Goal: Information Seeking & Learning: Learn about a topic

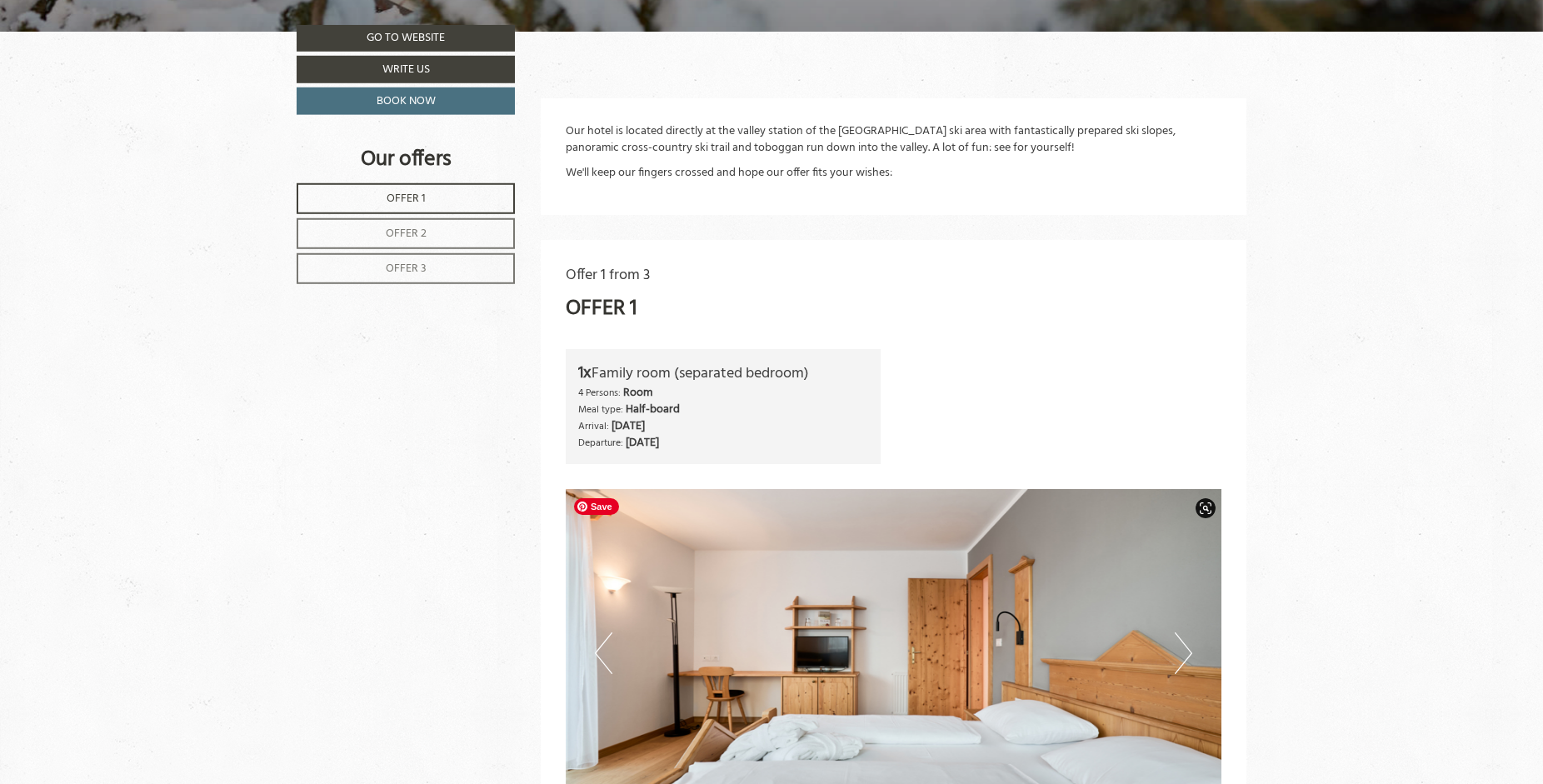
scroll to position [680, 0]
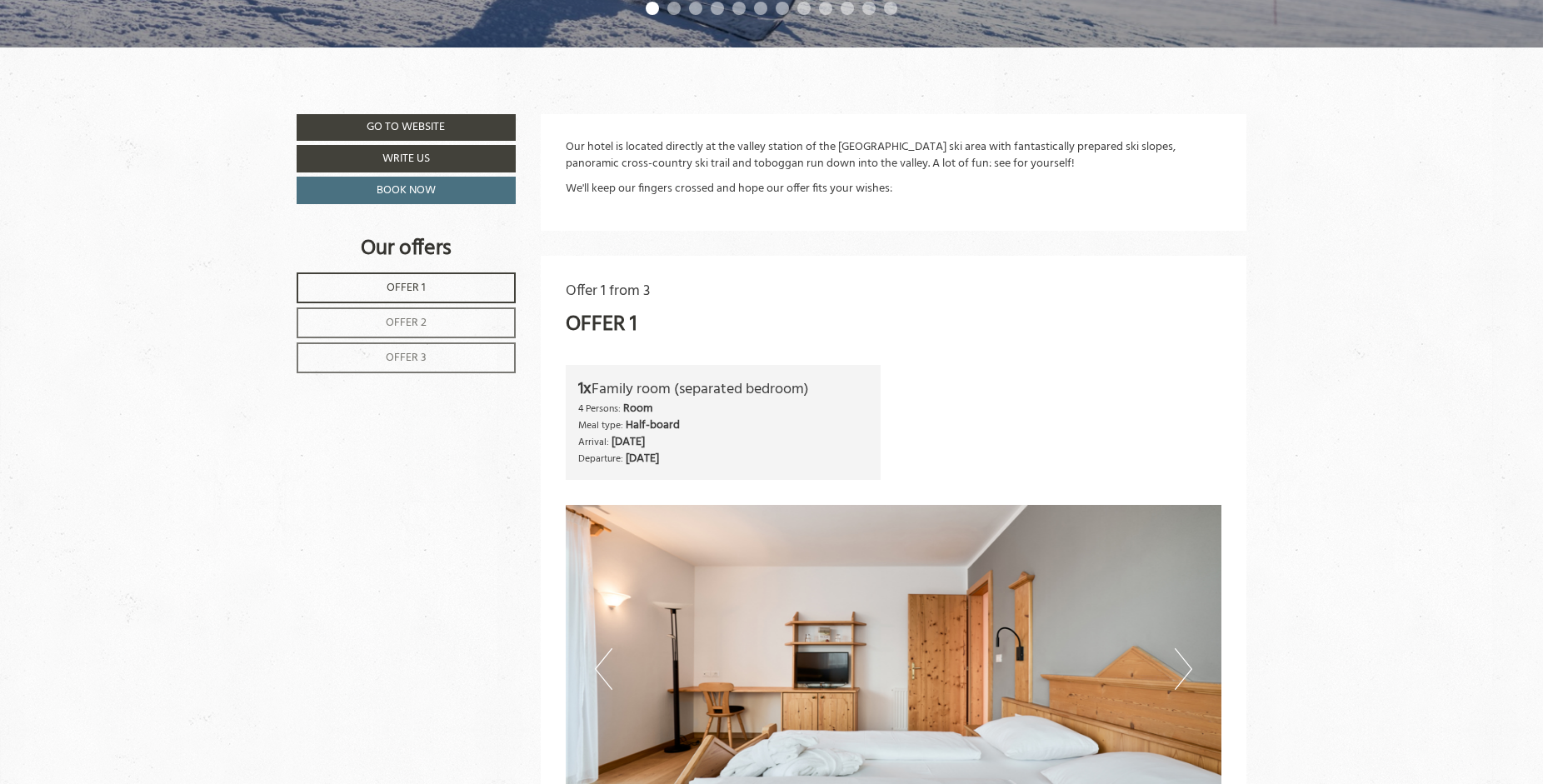
click at [436, 322] on link "Offer 2" at bounding box center [407, 323] width 219 height 31
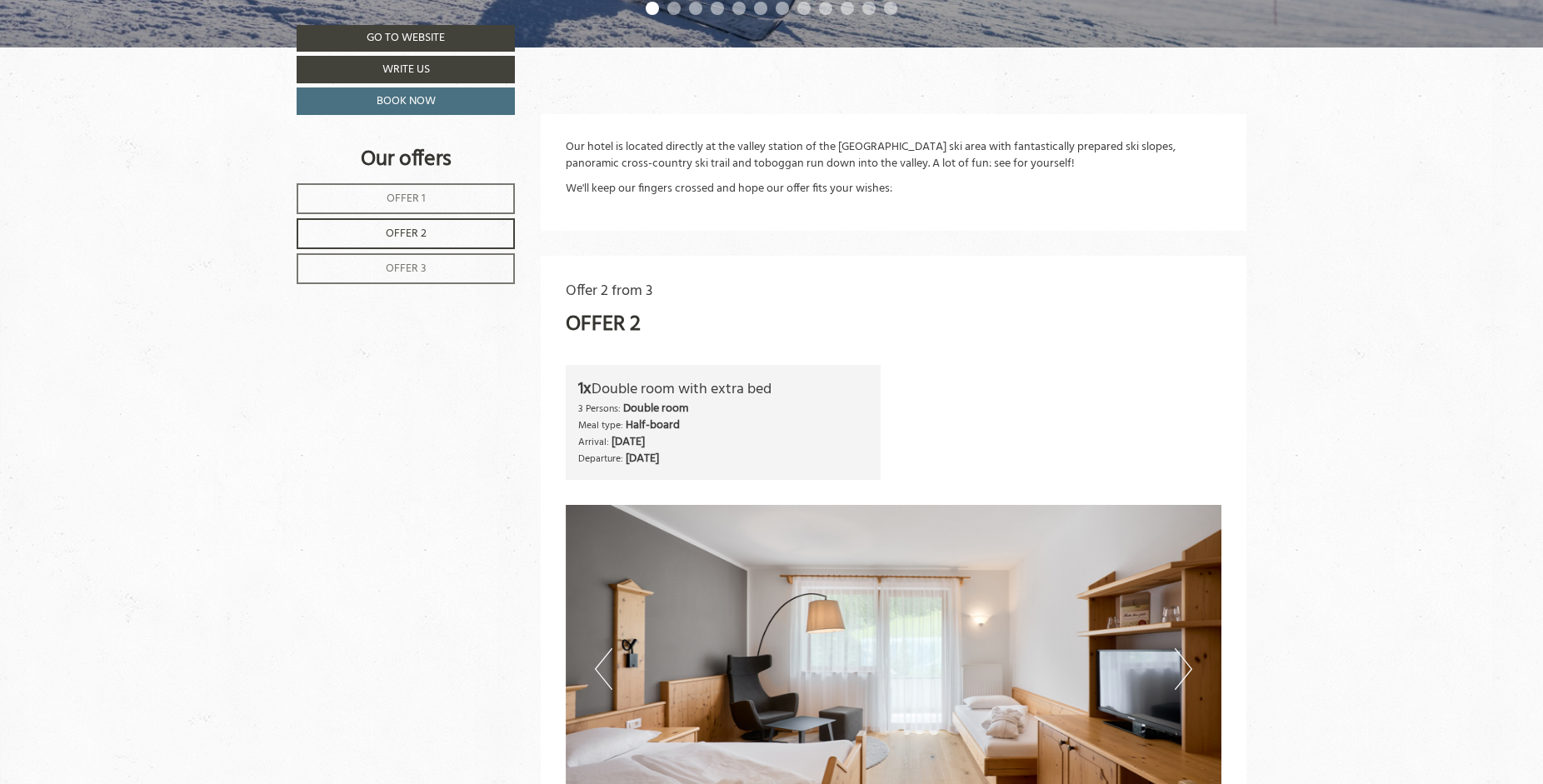
scroll to position [935, 0]
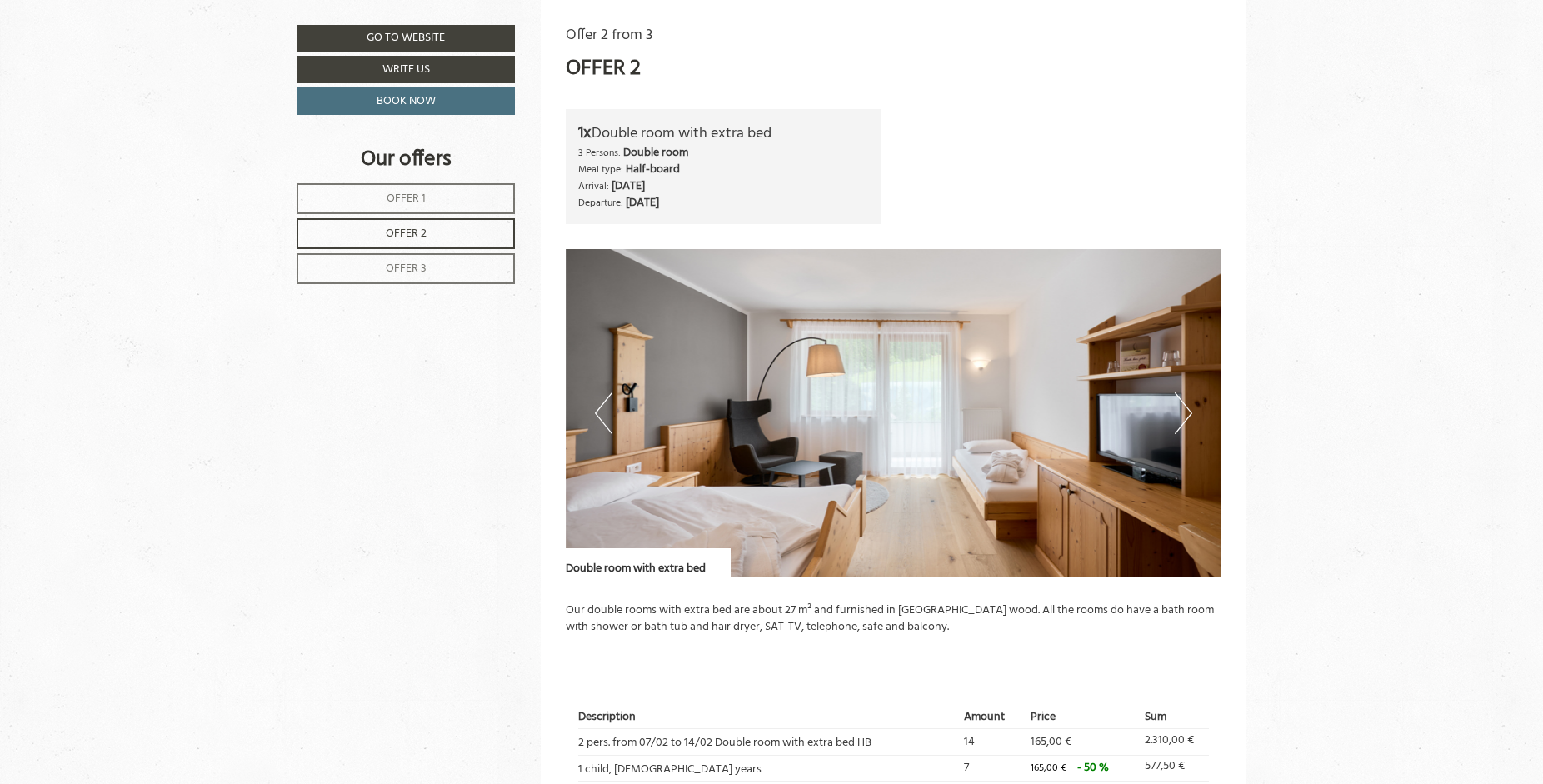
click at [420, 278] on span "Offer 3" at bounding box center [406, 268] width 41 height 19
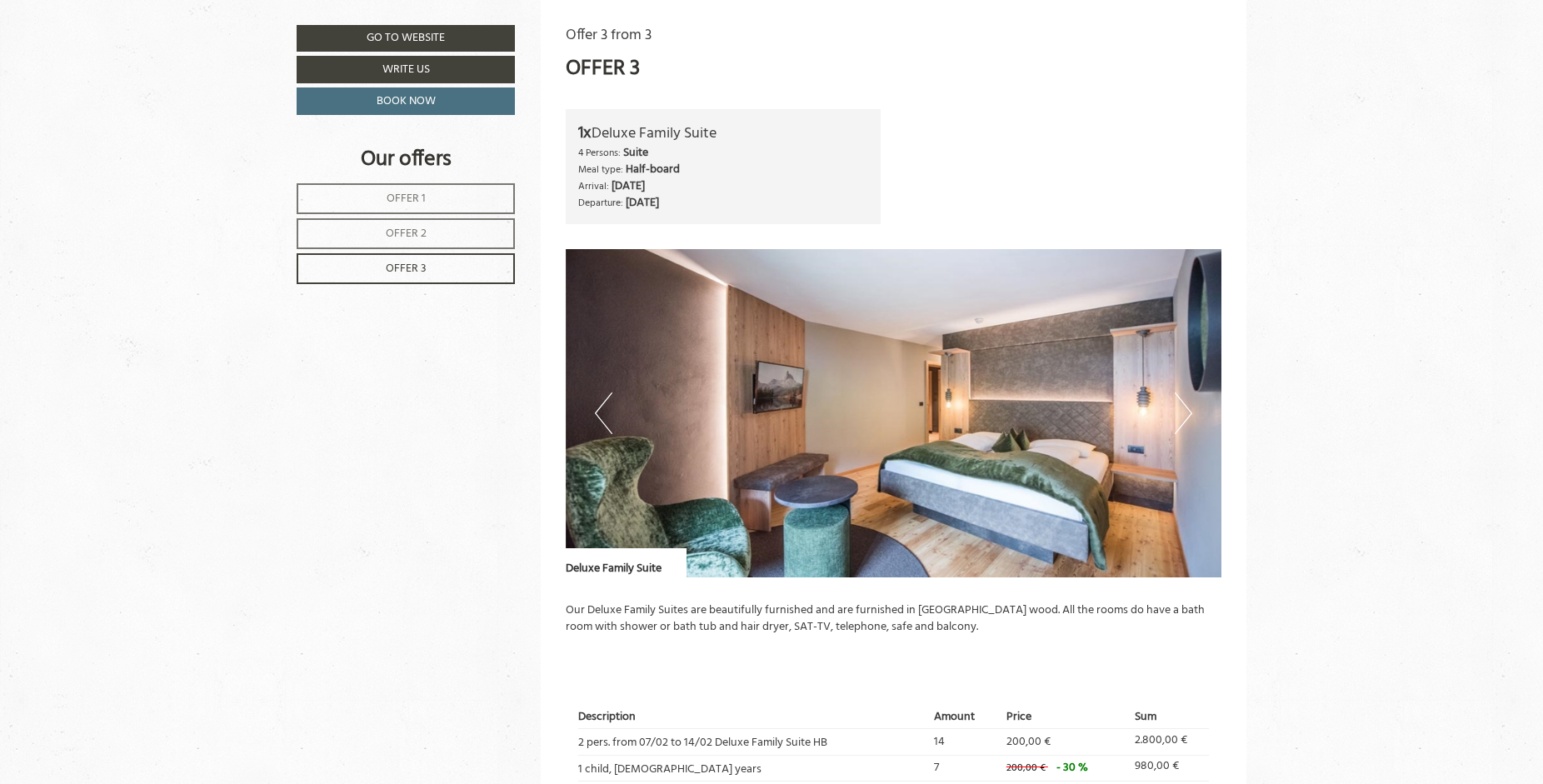
click at [1189, 414] on button "Next" at bounding box center [1183, 413] width 17 height 42
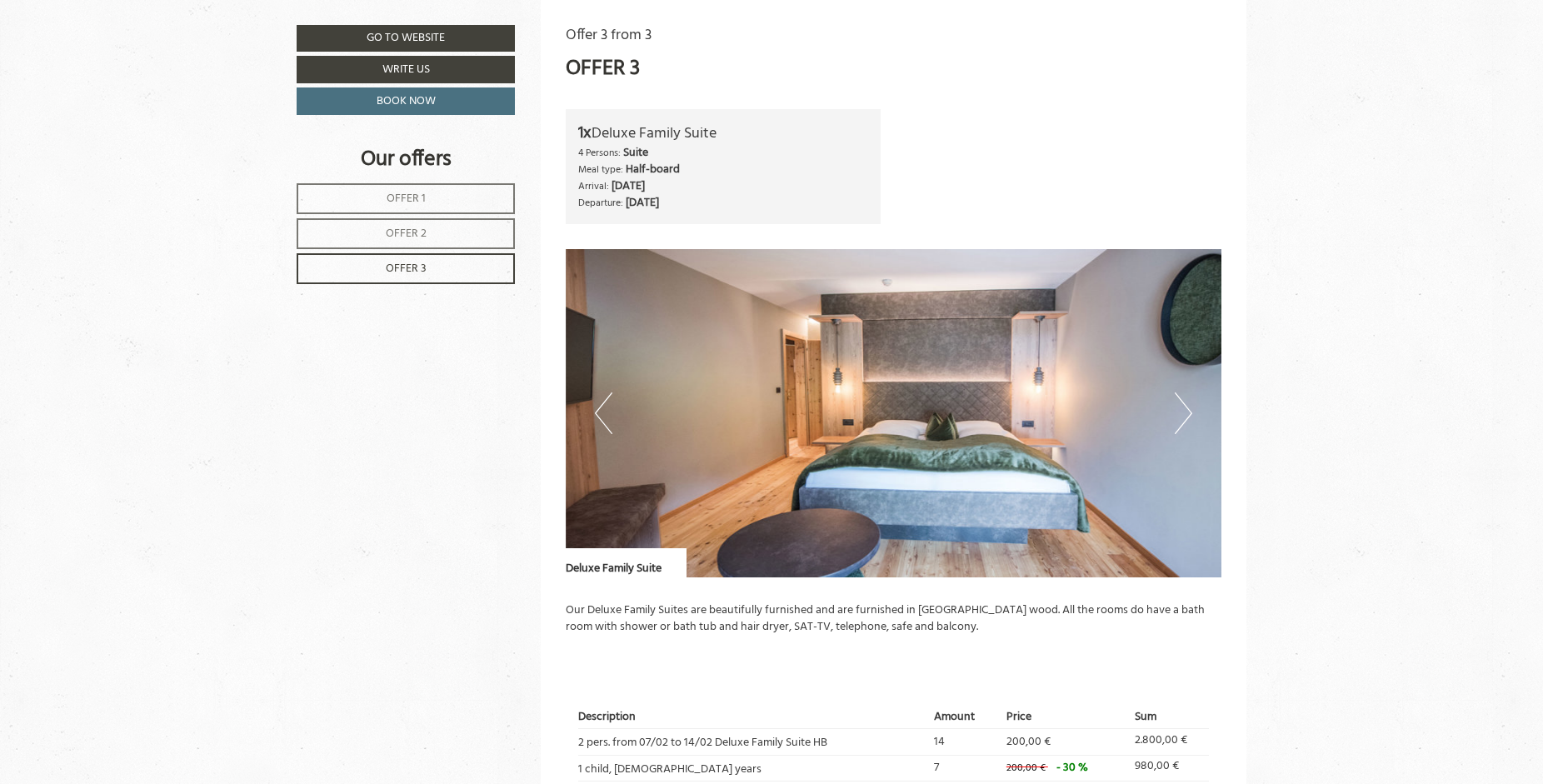
click at [1189, 414] on button "Next" at bounding box center [1183, 413] width 17 height 42
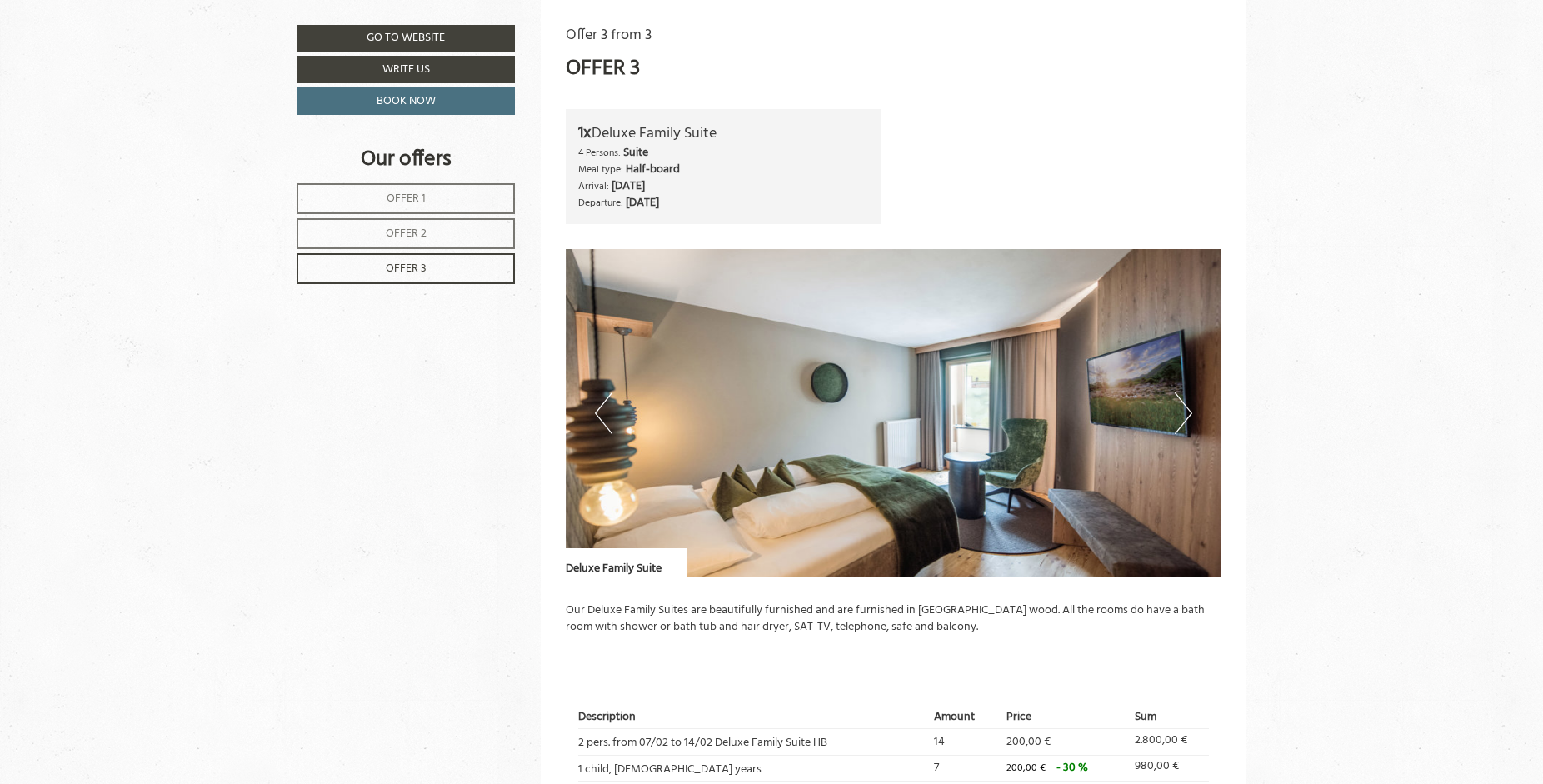
click at [1189, 414] on button "Next" at bounding box center [1183, 413] width 17 height 42
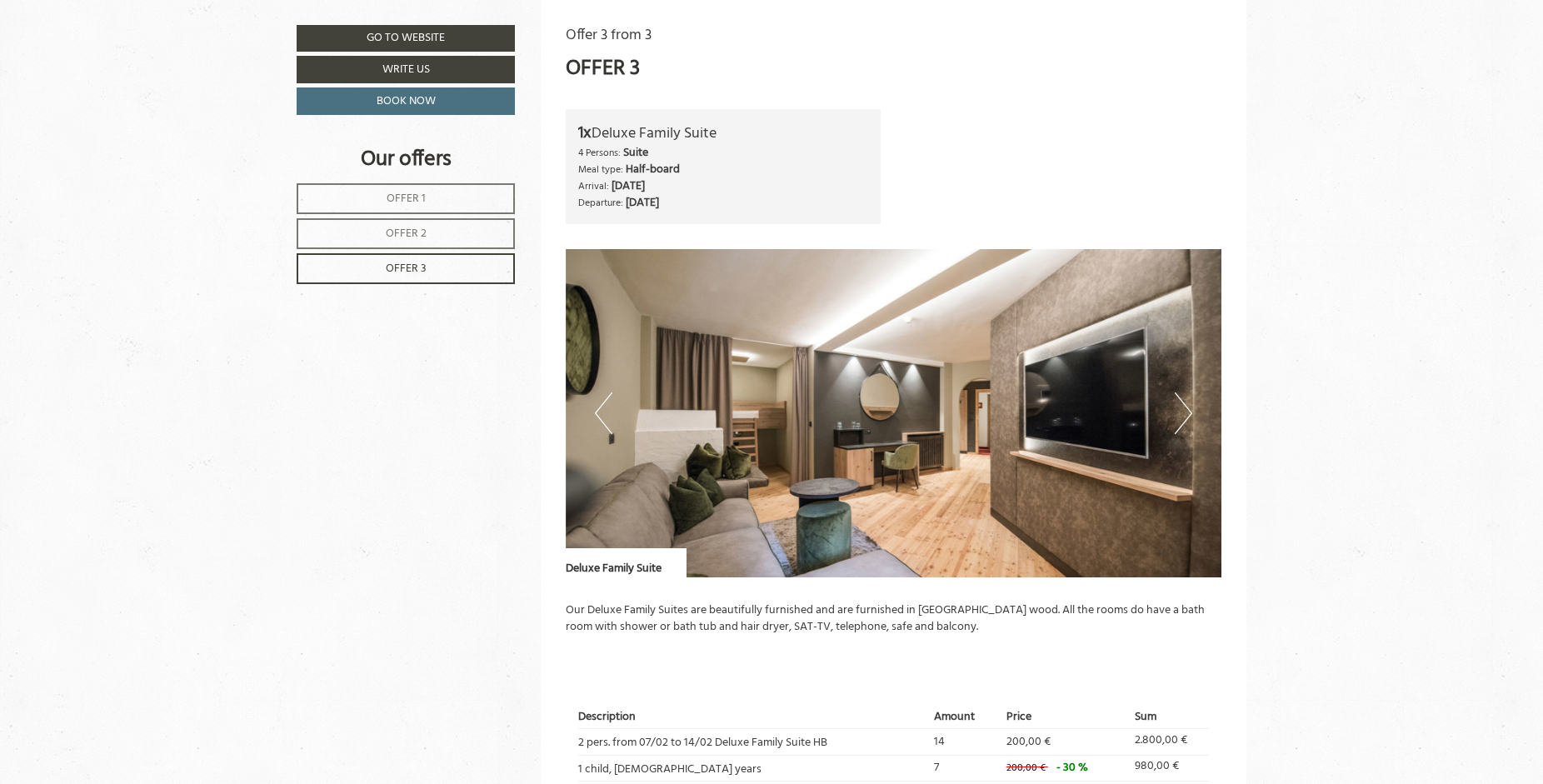
click at [1189, 414] on button "Next" at bounding box center [1183, 413] width 17 height 42
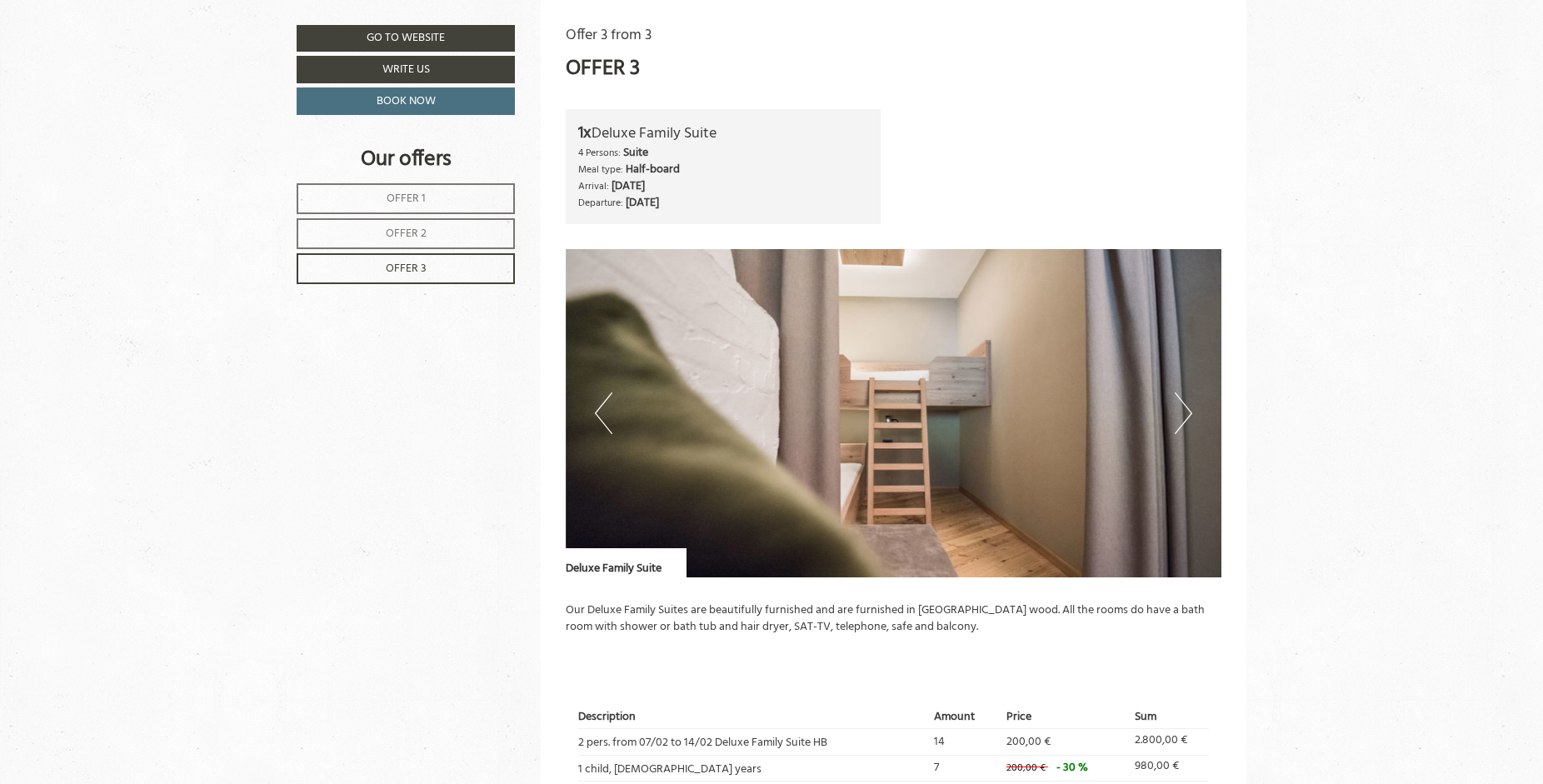
click at [1189, 414] on button "Next" at bounding box center [1183, 413] width 17 height 42
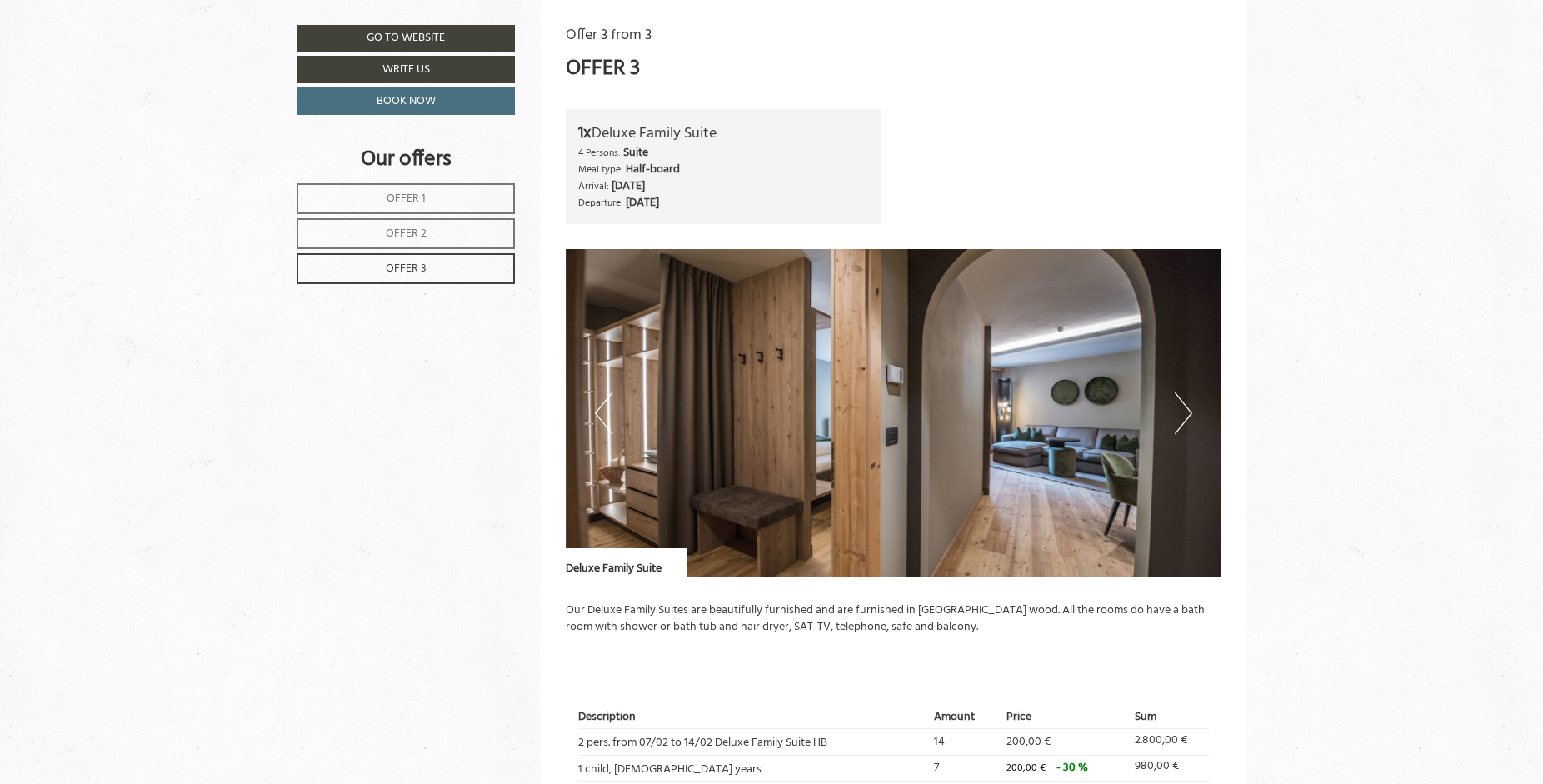
click at [1189, 414] on button "Next" at bounding box center [1183, 413] width 17 height 42
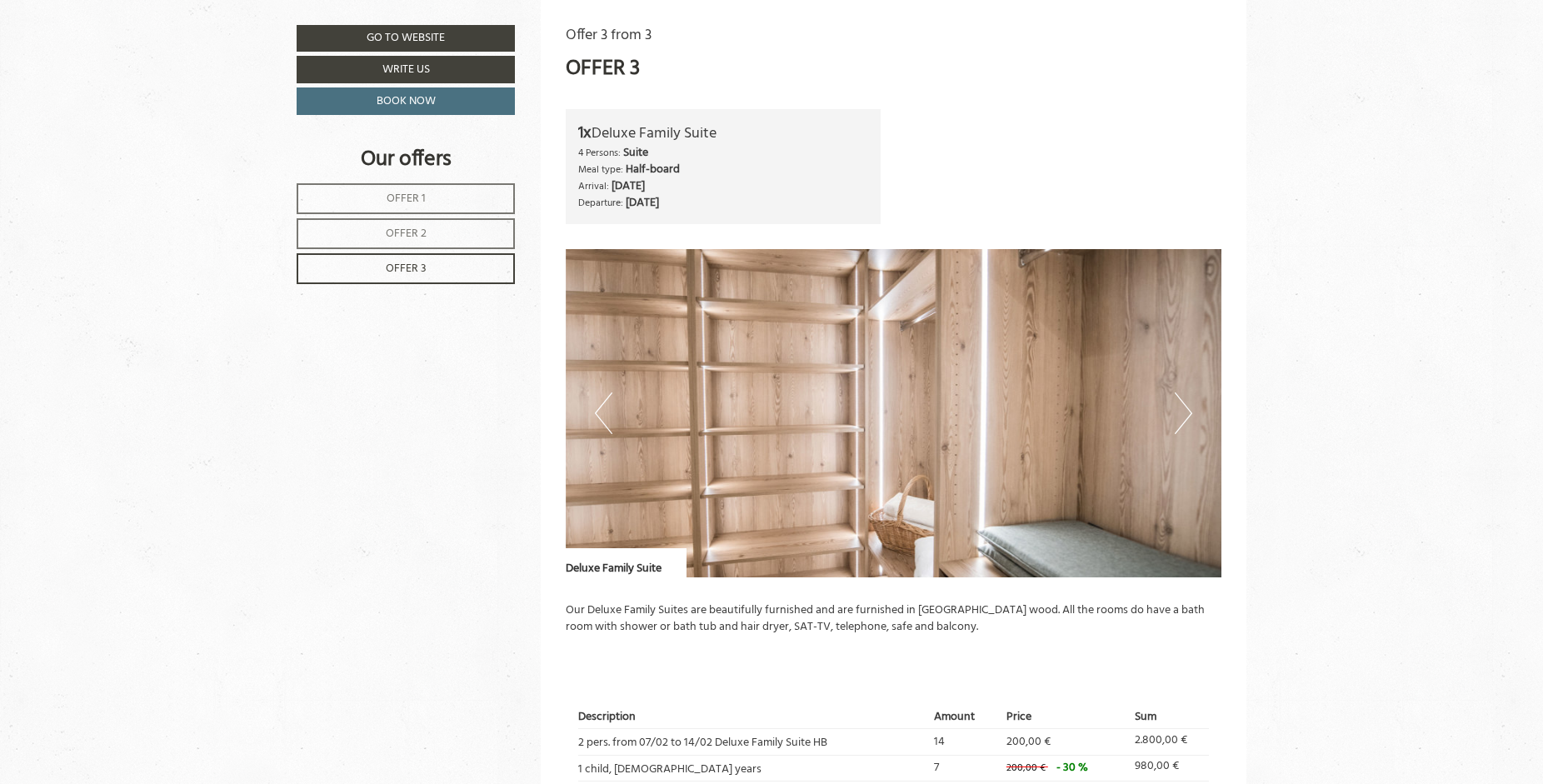
click at [1189, 414] on button "Next" at bounding box center [1183, 413] width 17 height 42
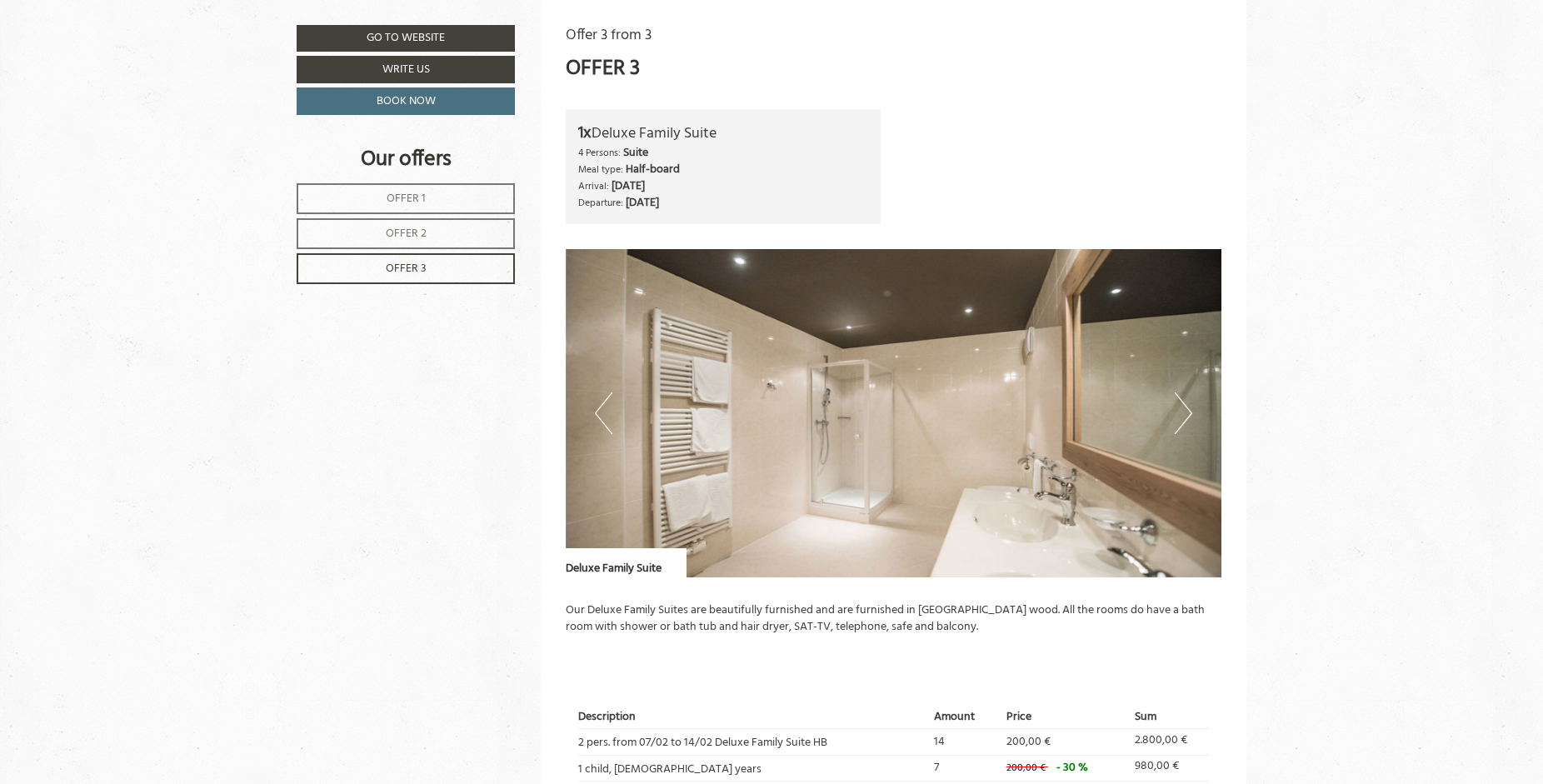
click at [1189, 414] on button "Next" at bounding box center [1183, 413] width 17 height 42
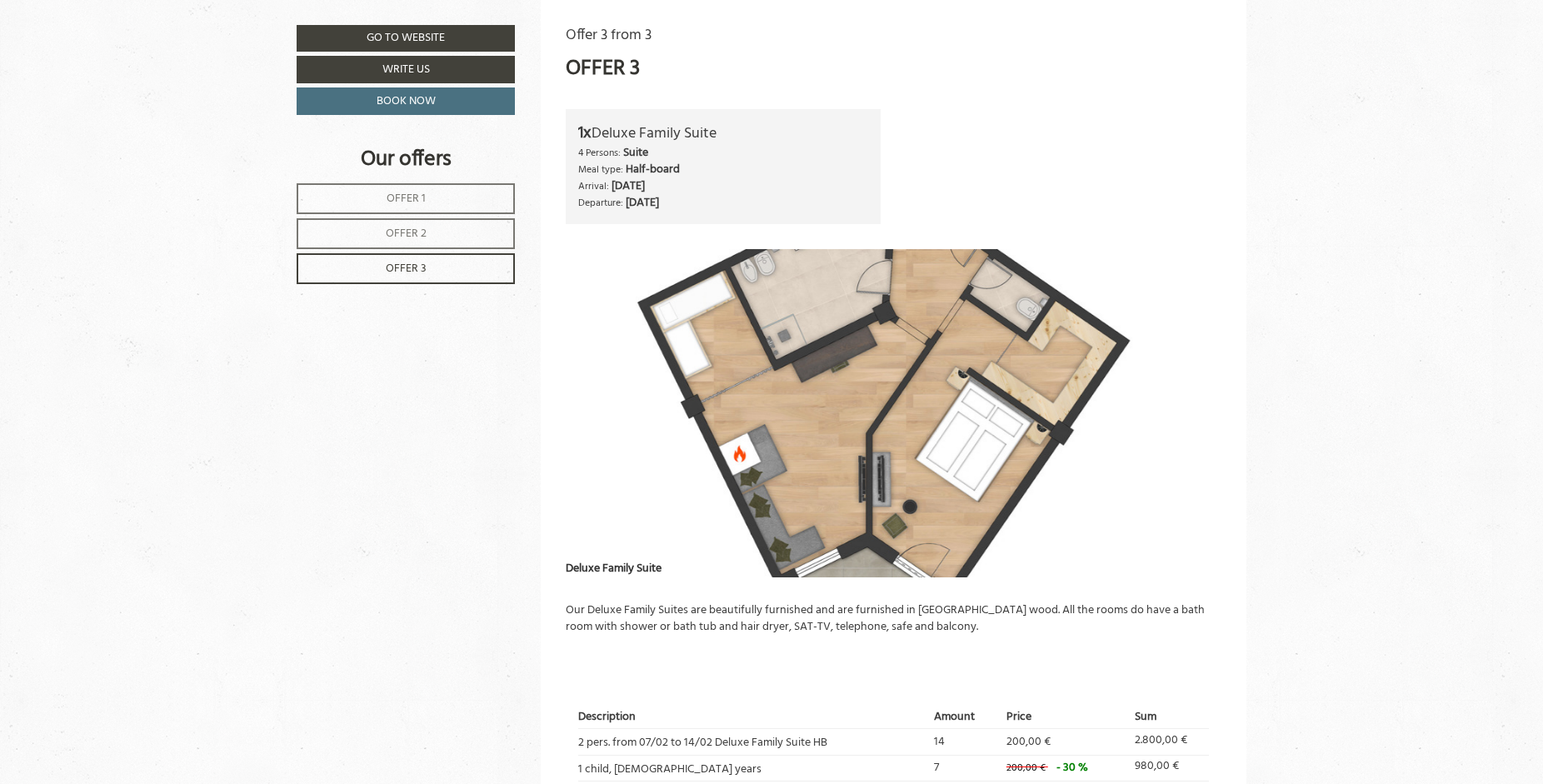
click at [1189, 413] on button "Next" at bounding box center [1183, 413] width 17 height 42
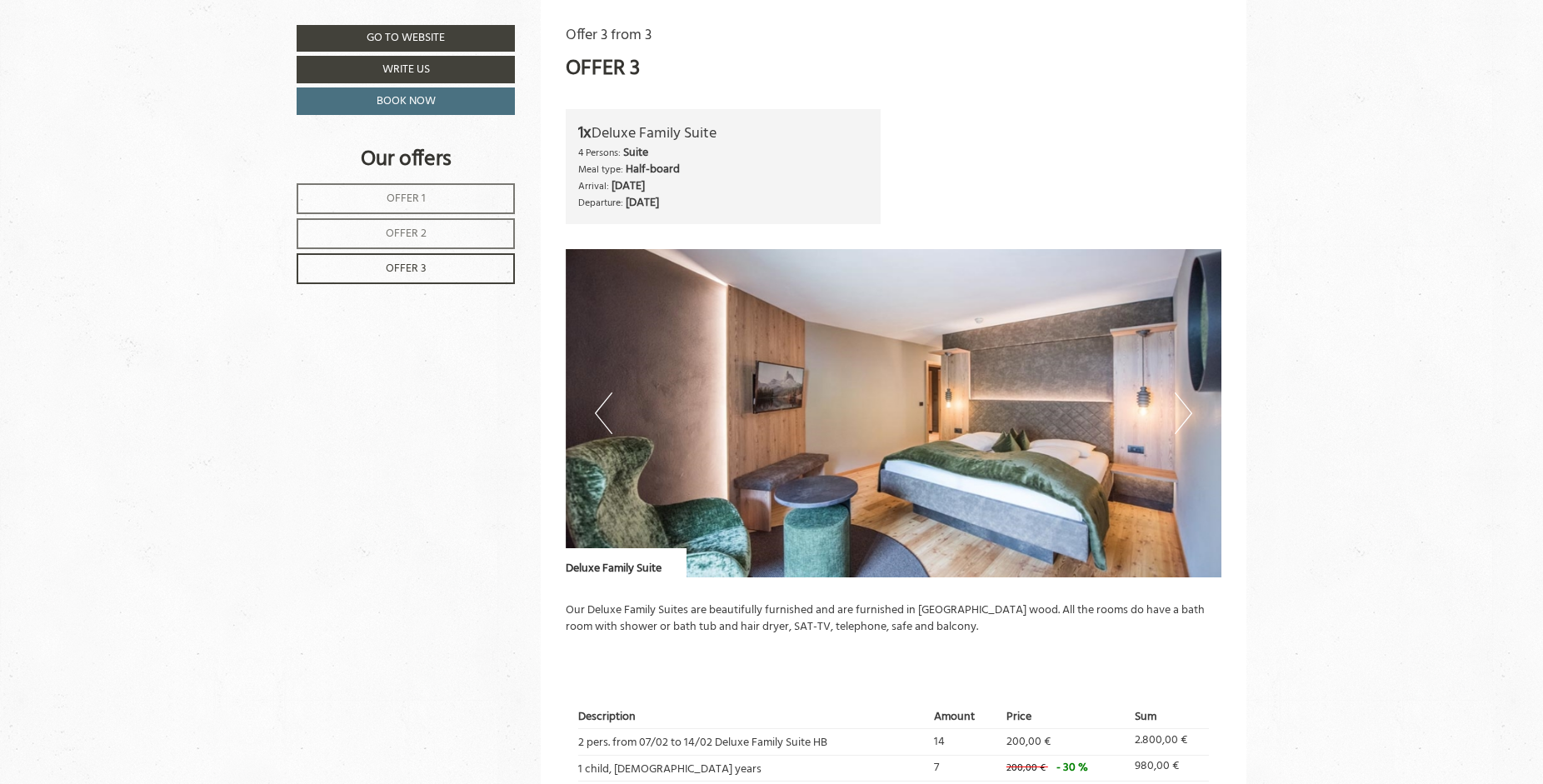
click at [1189, 413] on button "Next" at bounding box center [1183, 413] width 17 height 42
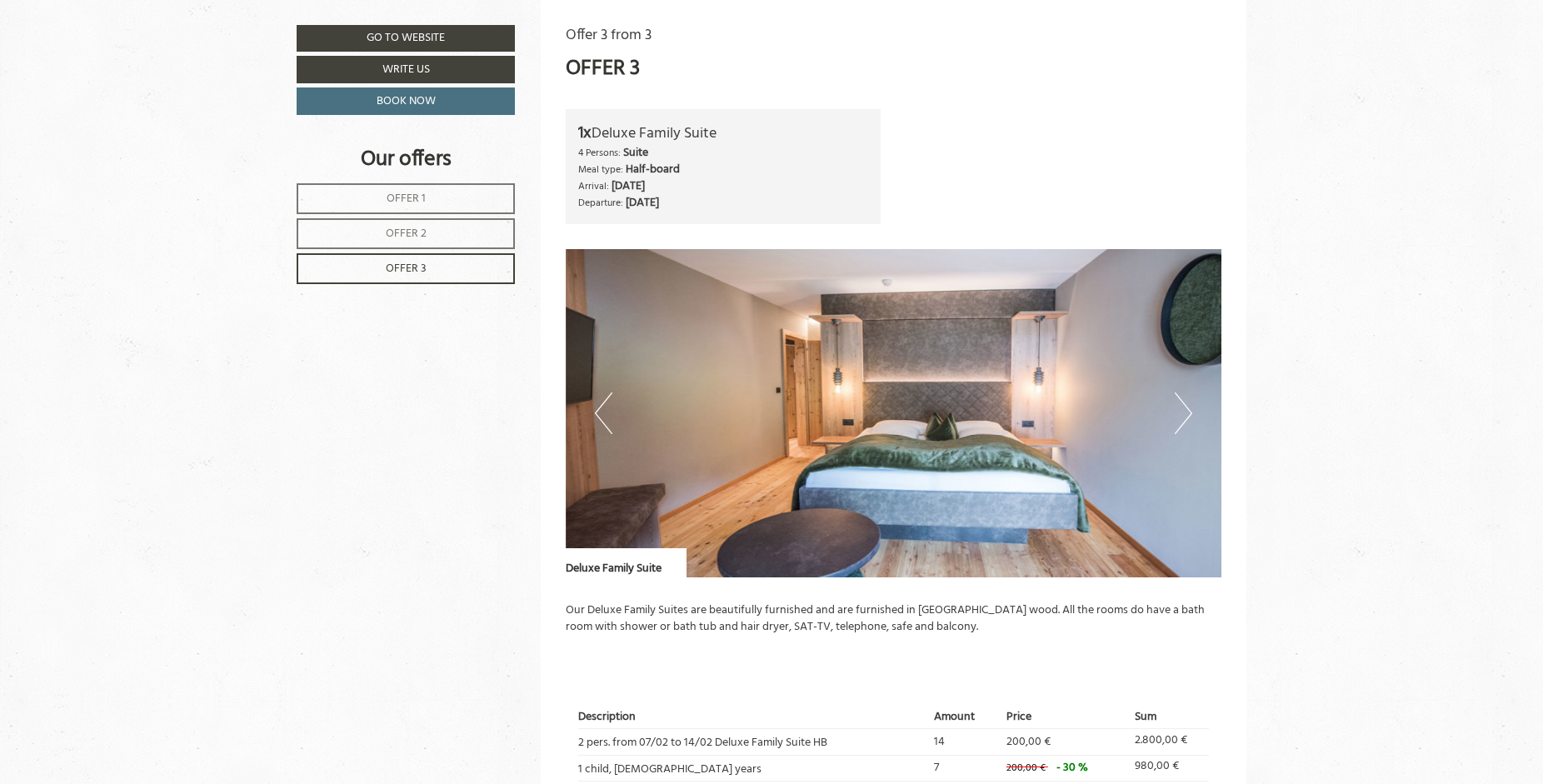
click at [1189, 413] on button "Next" at bounding box center [1183, 413] width 17 height 42
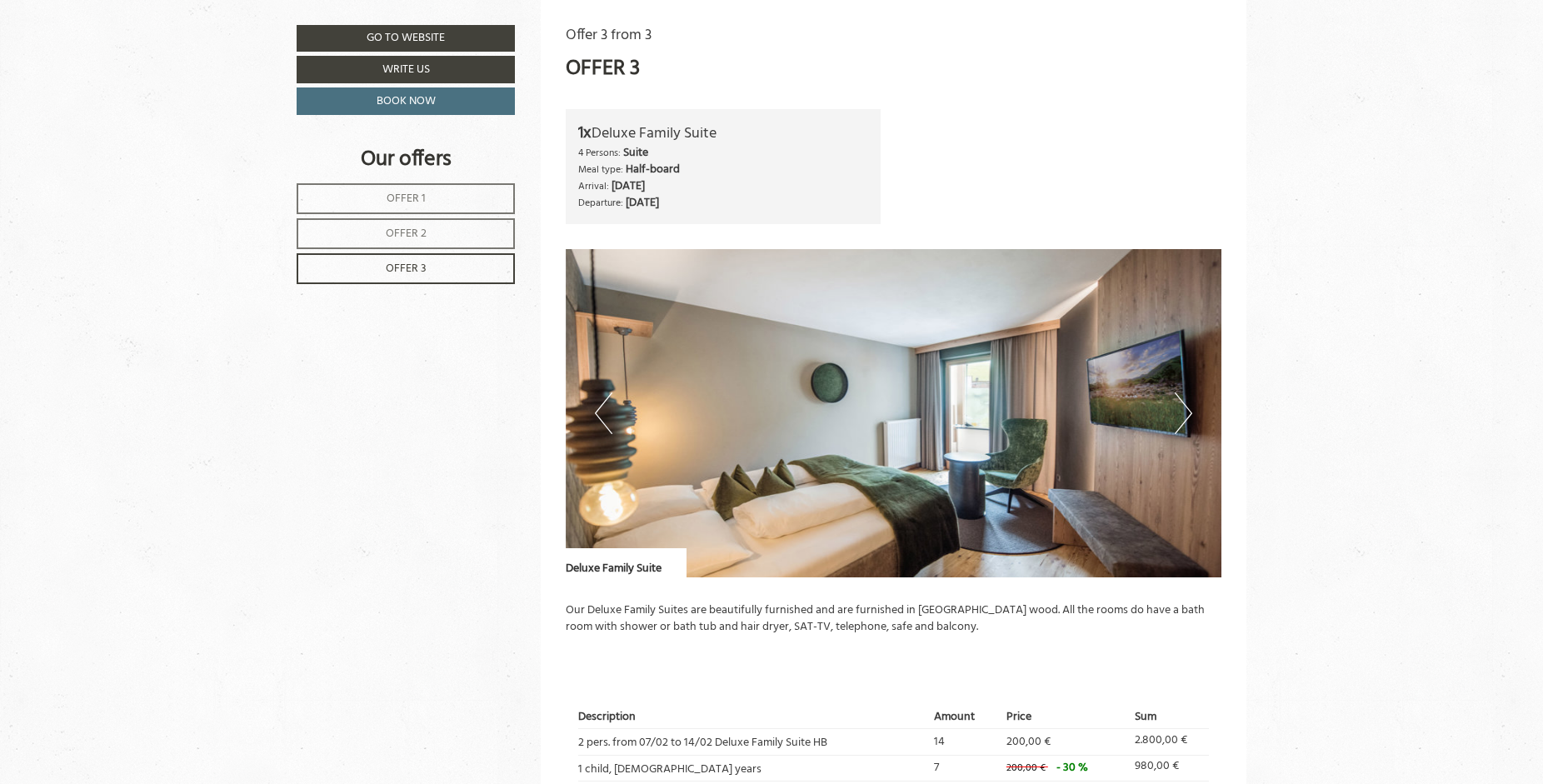
click at [1189, 413] on button "Next" at bounding box center [1183, 413] width 17 height 42
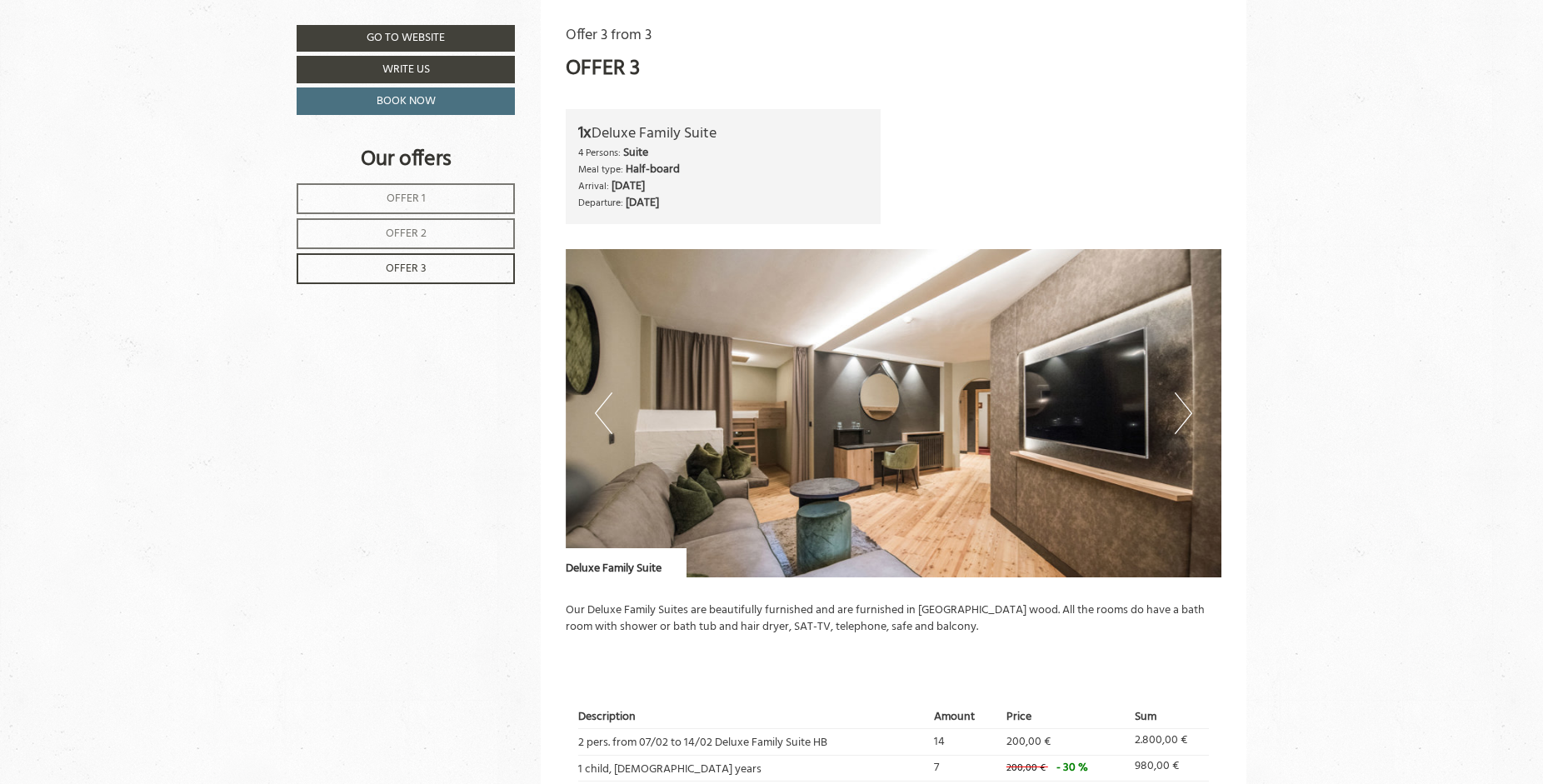
click at [1189, 413] on button "Next" at bounding box center [1183, 413] width 17 height 42
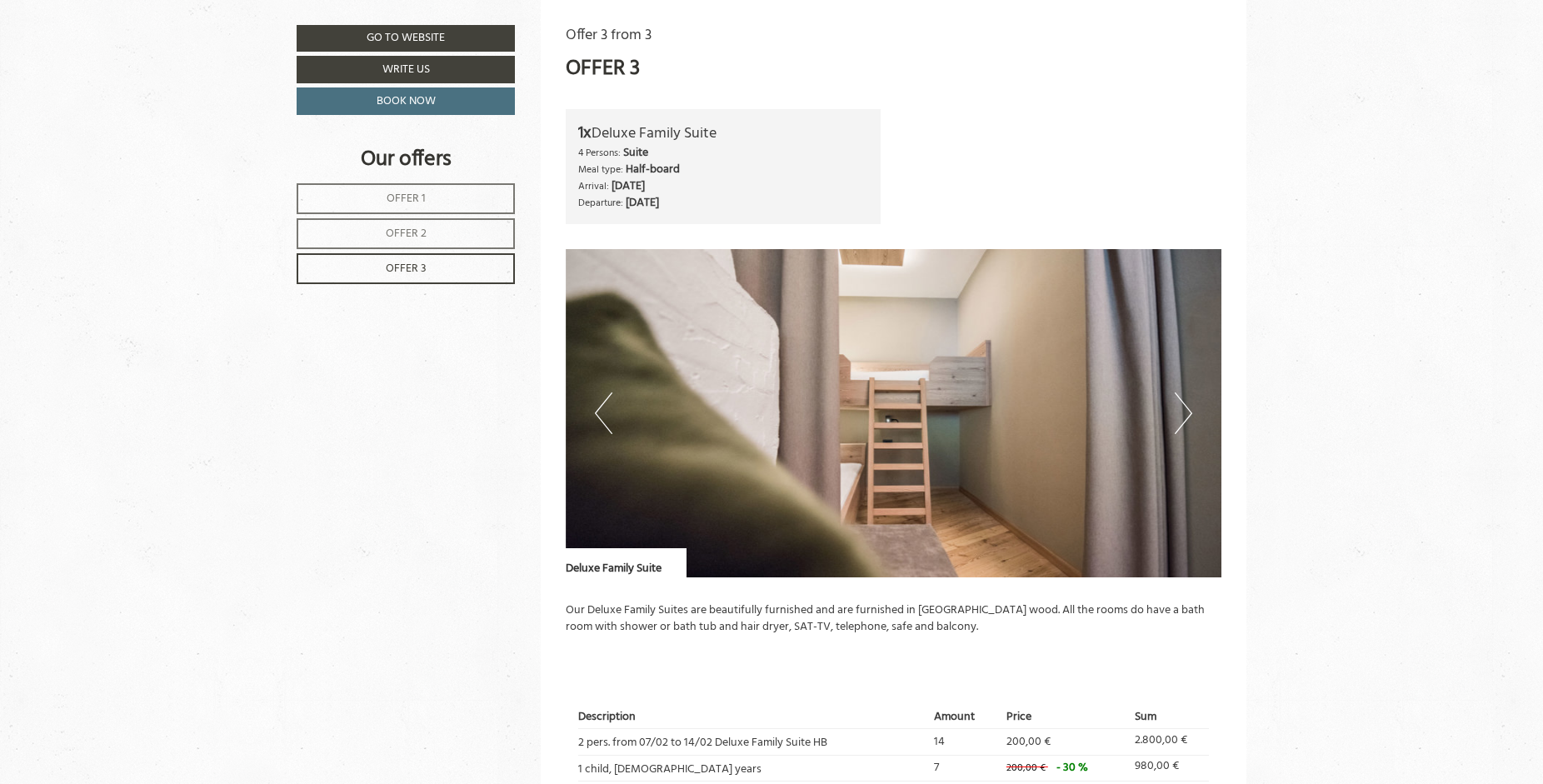
click at [1189, 413] on button "Next" at bounding box center [1183, 413] width 17 height 42
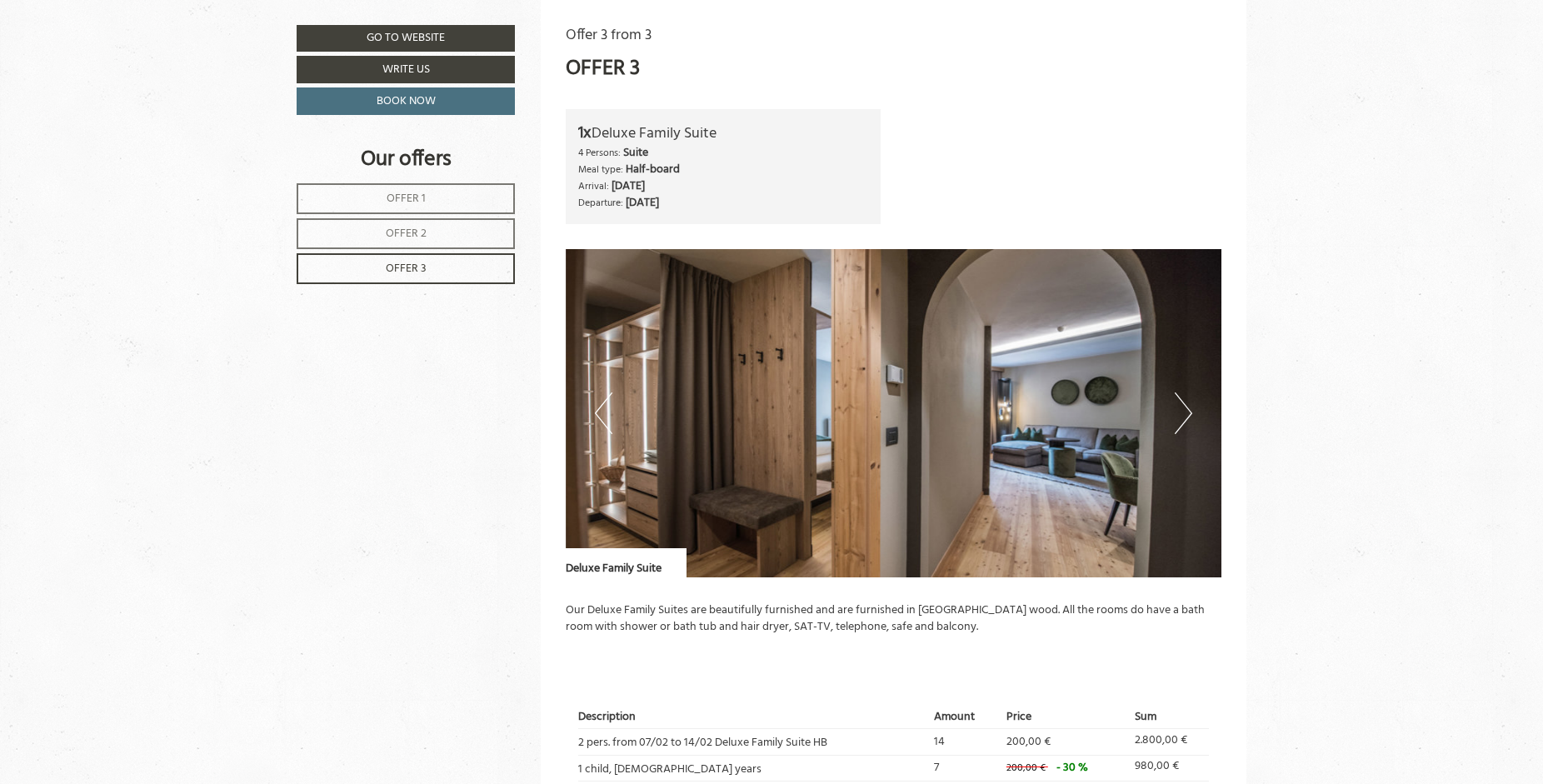
click at [1189, 413] on button "Next" at bounding box center [1183, 413] width 17 height 42
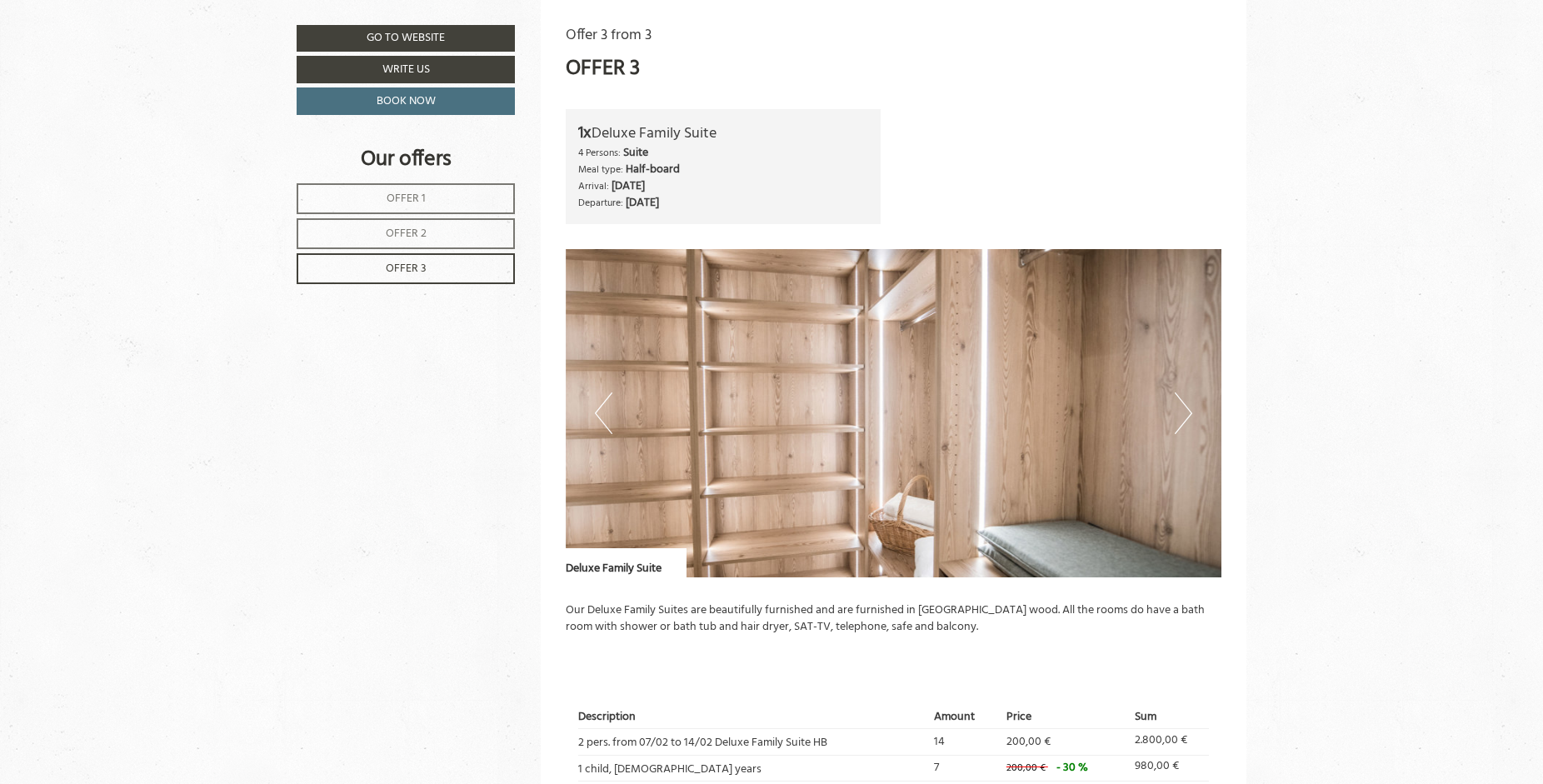
click at [1189, 413] on button "Next" at bounding box center [1183, 413] width 17 height 42
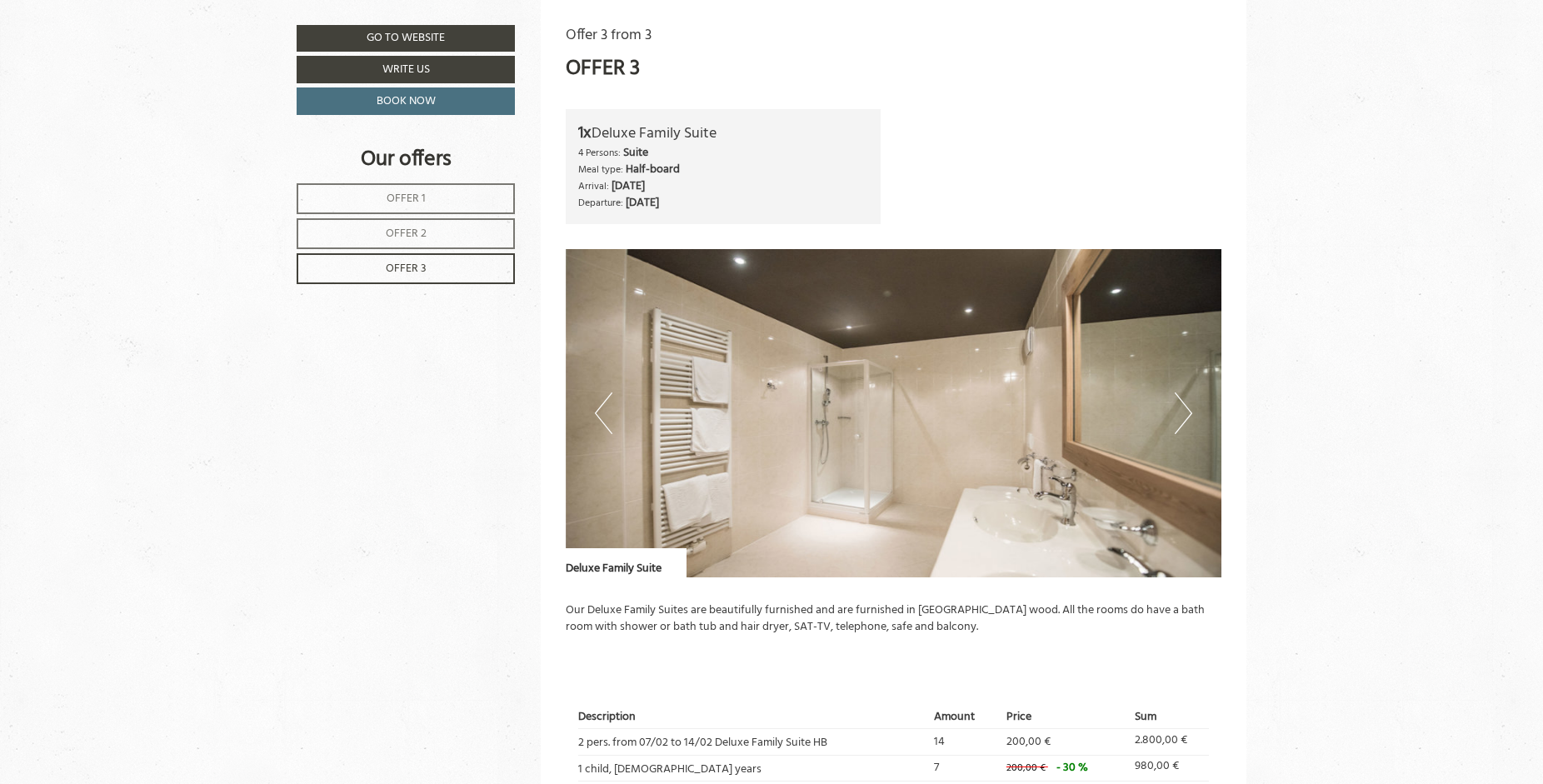
click at [1189, 413] on button "Next" at bounding box center [1183, 413] width 17 height 42
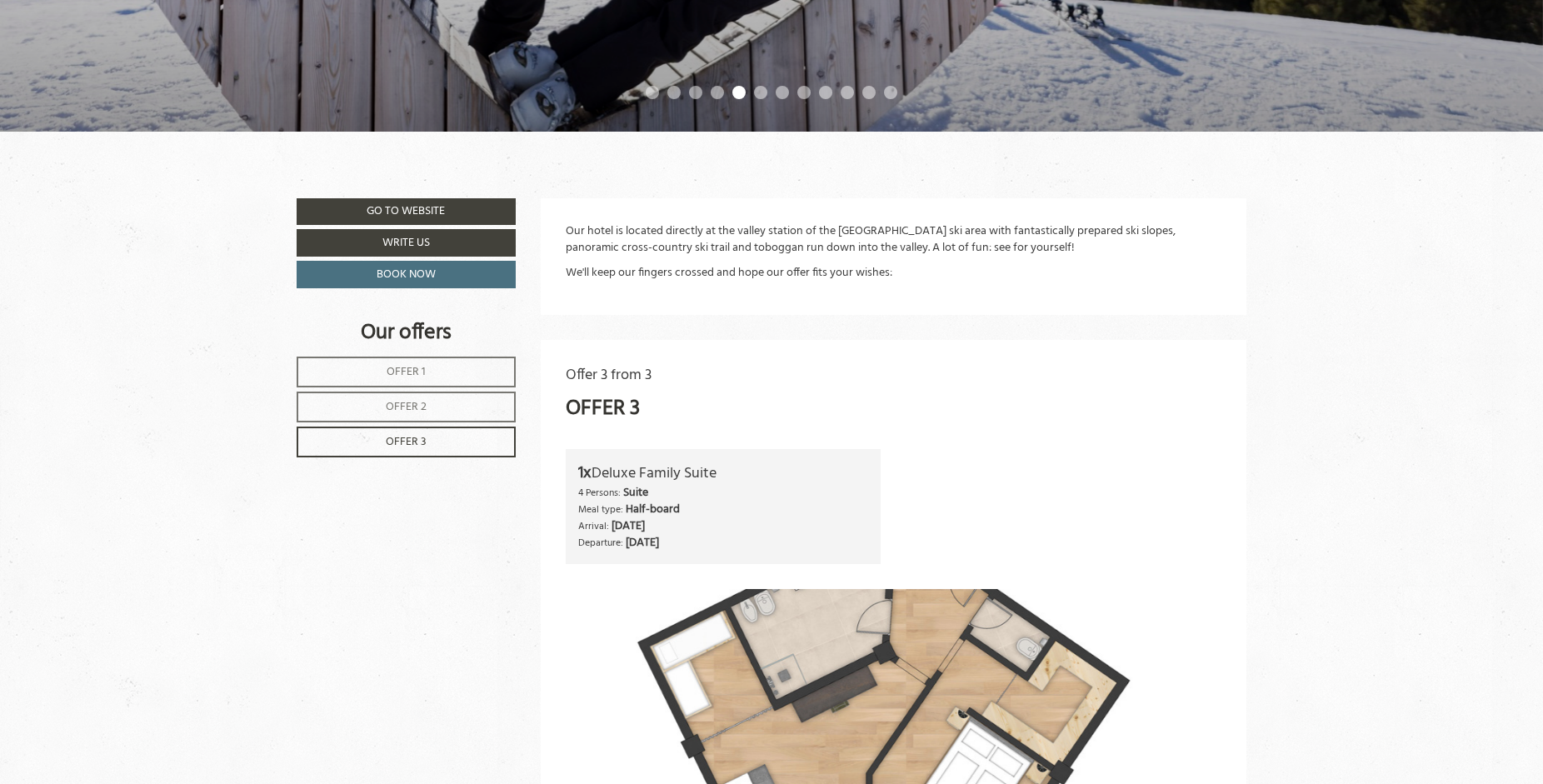
scroll to position [587, 0]
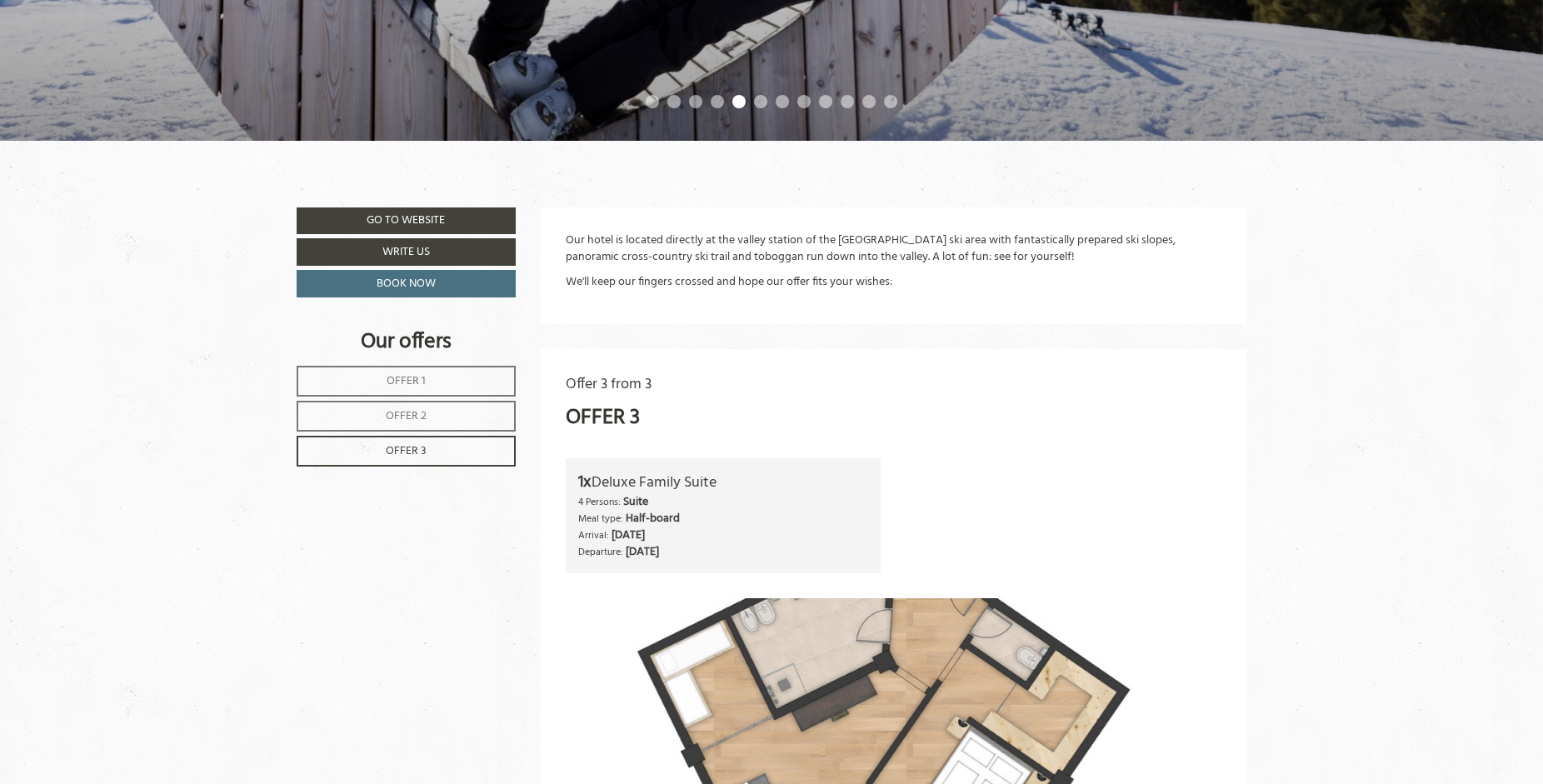
click at [387, 388] on link "Offer 1" at bounding box center [407, 381] width 219 height 31
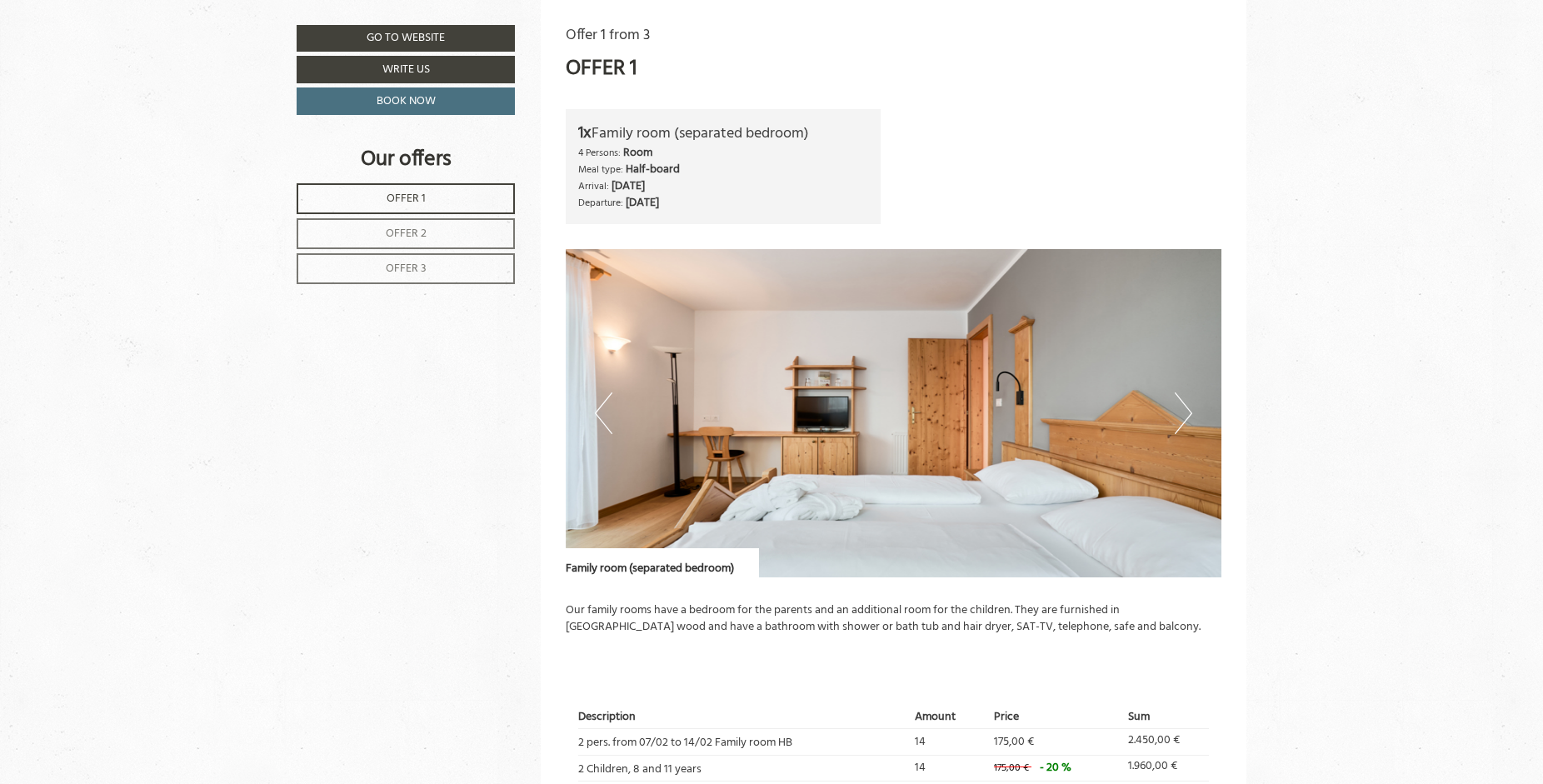
click at [1181, 414] on button "Next" at bounding box center [1183, 413] width 17 height 42
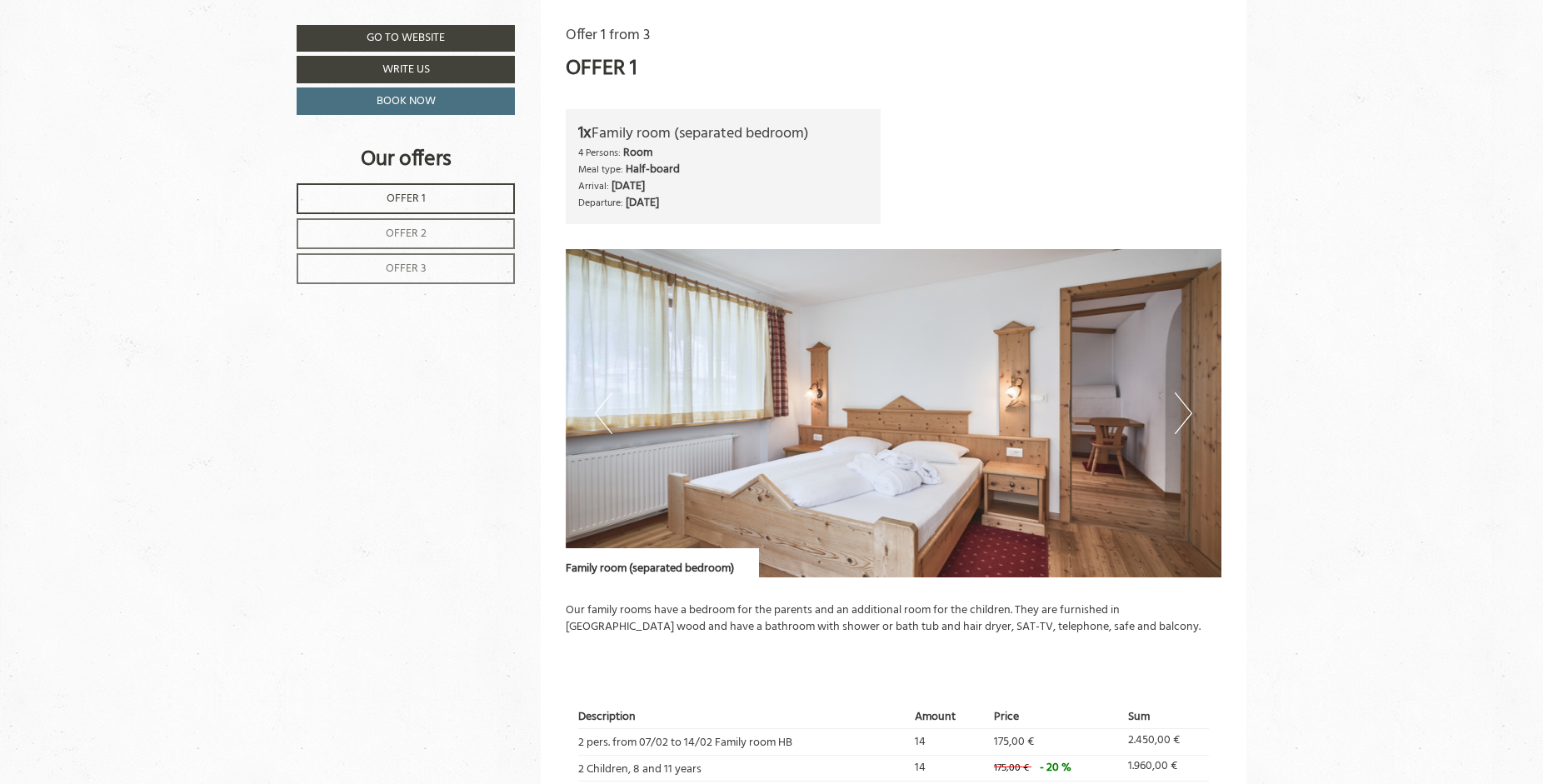
click at [1181, 413] on button "Next" at bounding box center [1183, 413] width 17 height 42
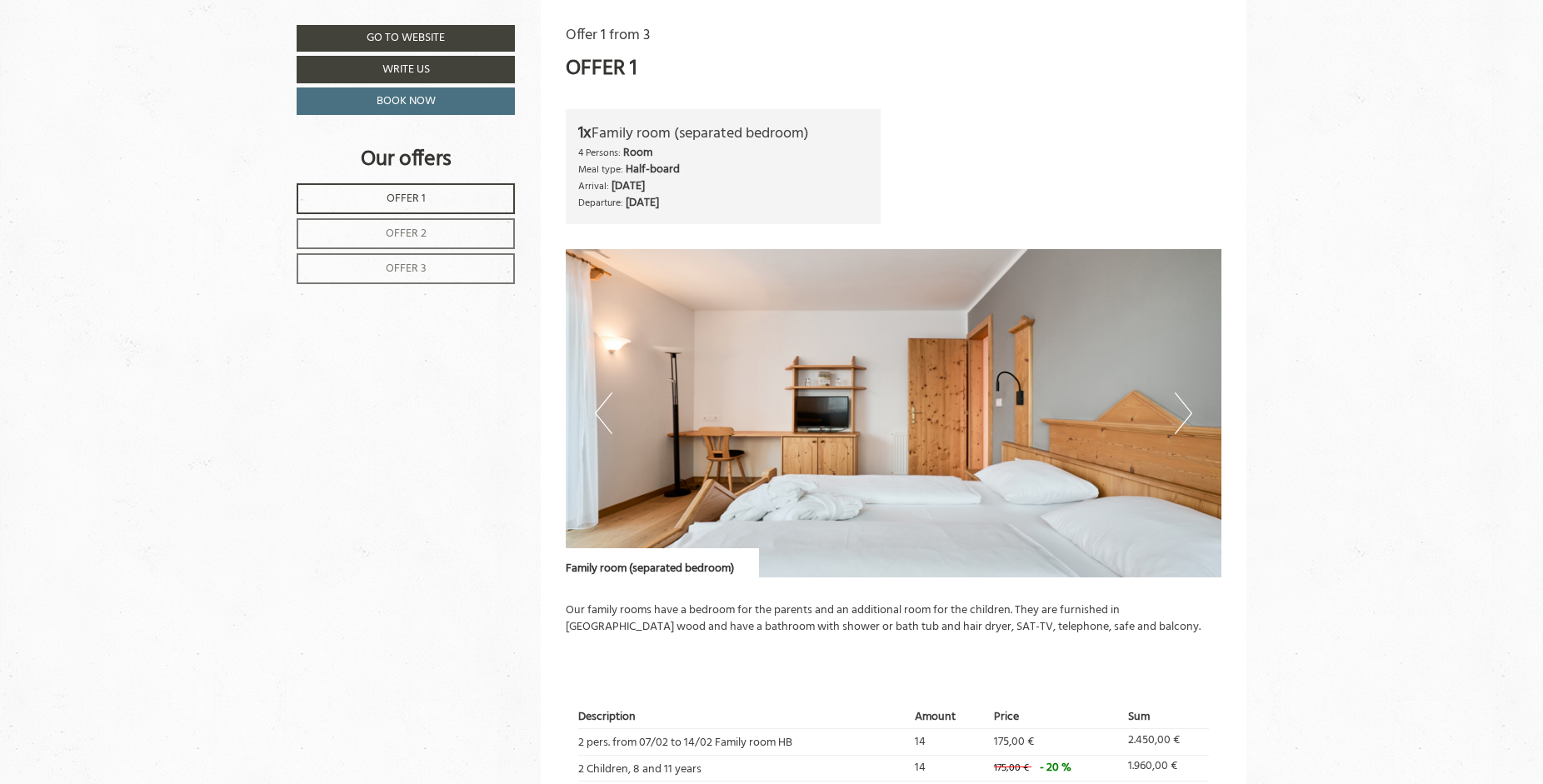
click at [1181, 413] on button "Next" at bounding box center [1183, 413] width 17 height 42
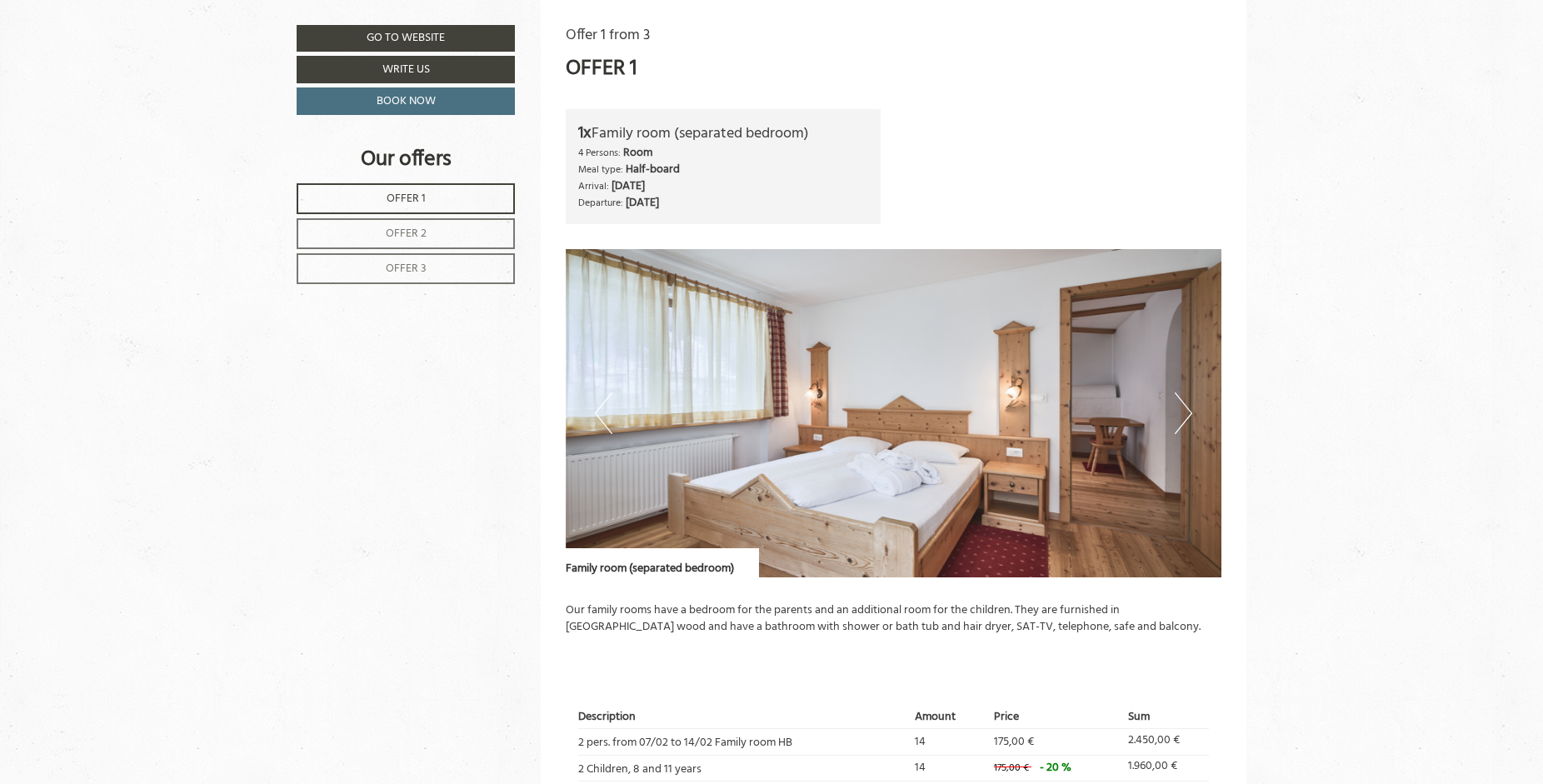
click at [388, 230] on span "Offer 2" at bounding box center [406, 234] width 41 height 19
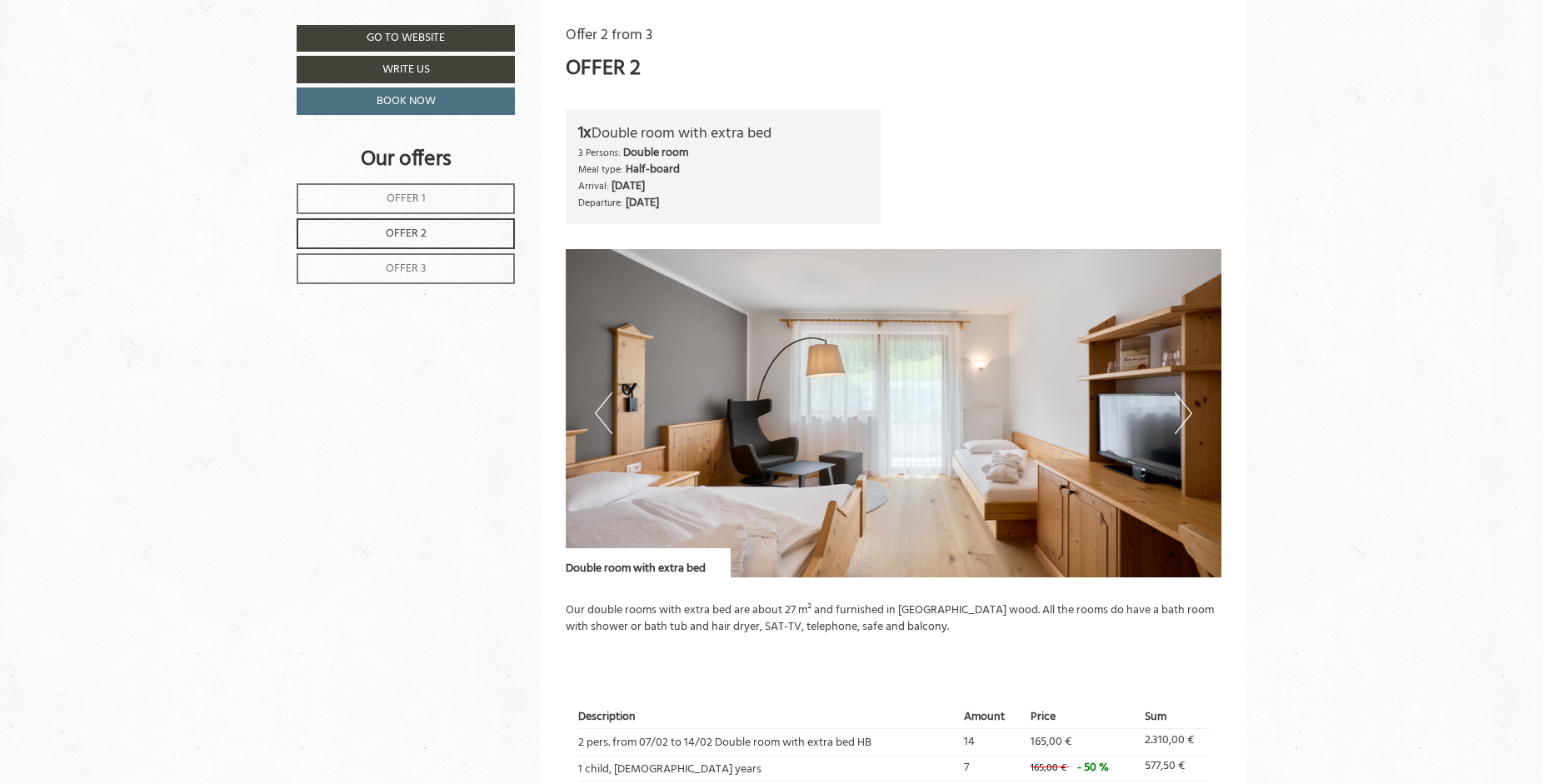
click at [412, 269] on span "Offer 3" at bounding box center [406, 268] width 41 height 19
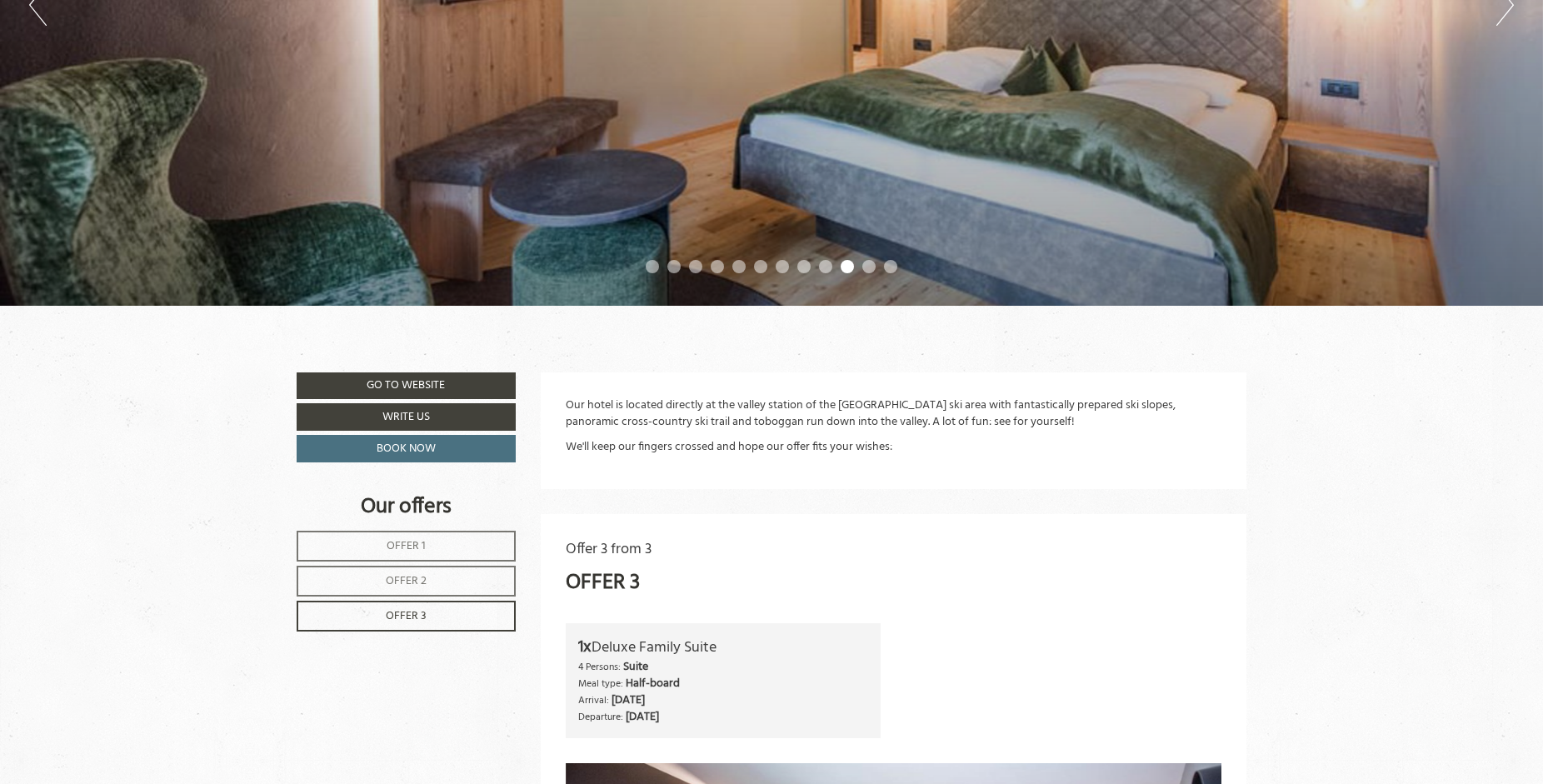
scroll to position [590, 0]
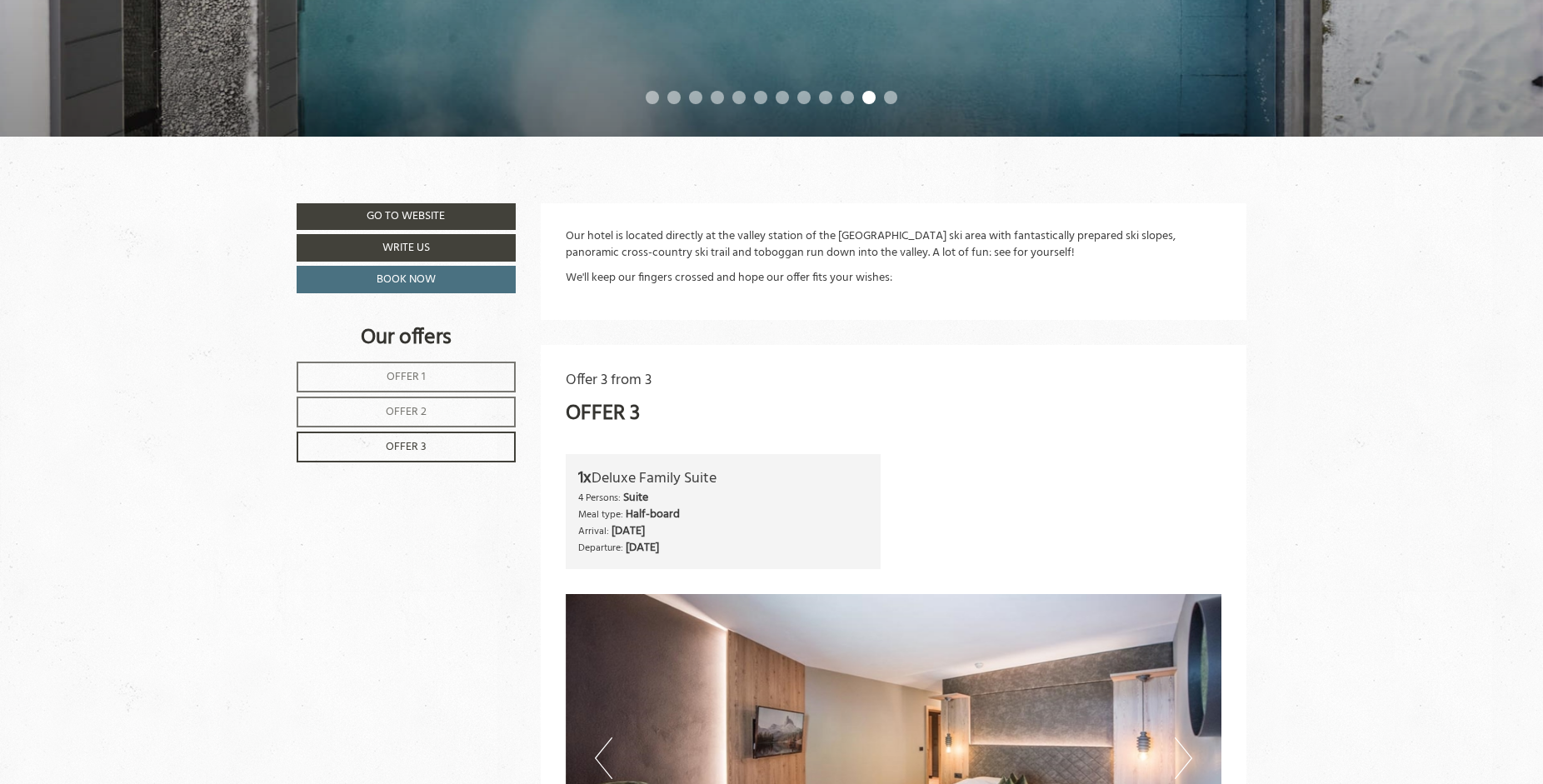
click at [410, 376] on span "Offer 1" at bounding box center [406, 377] width 39 height 19
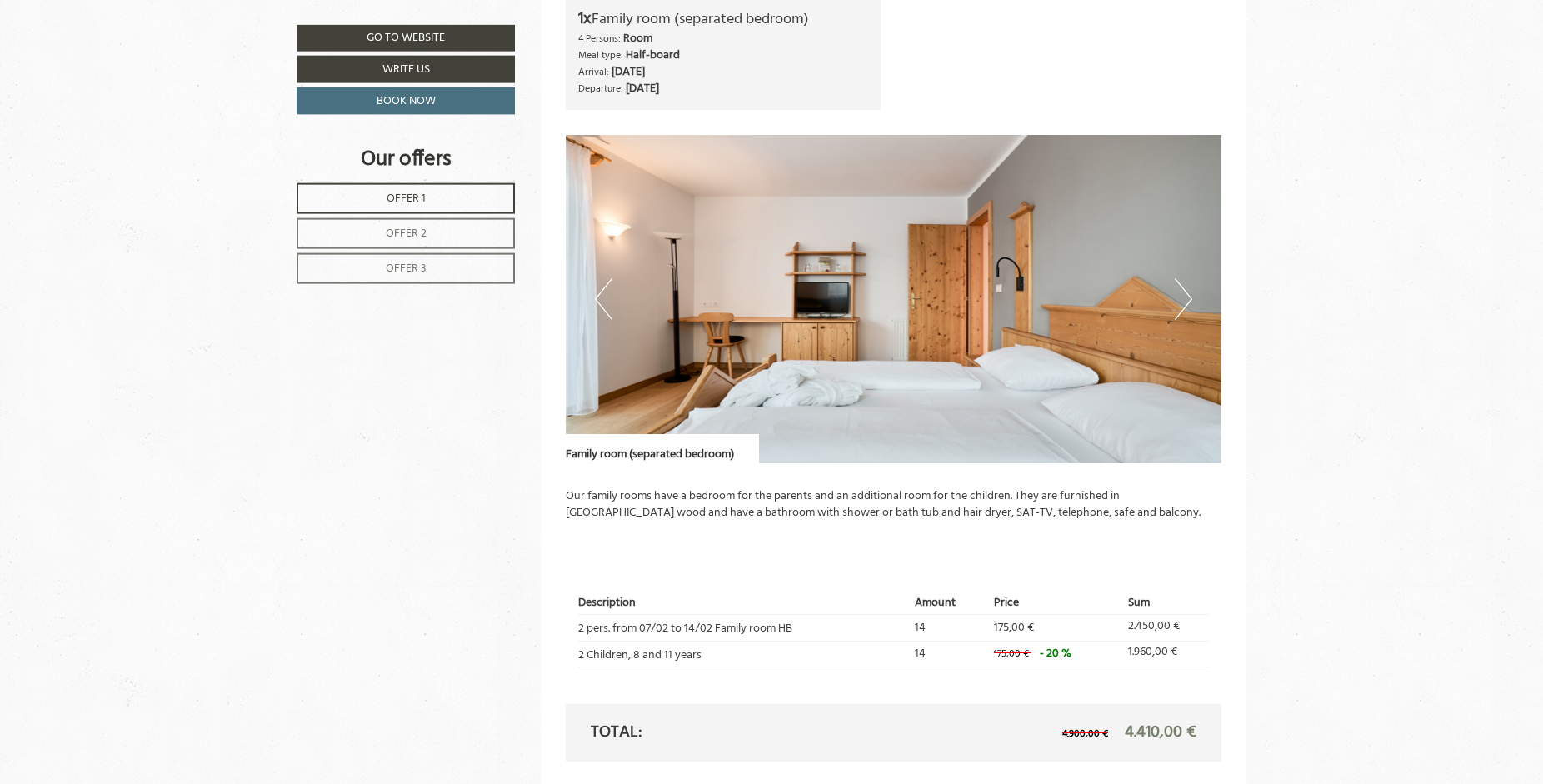
scroll to position [1058, 0]
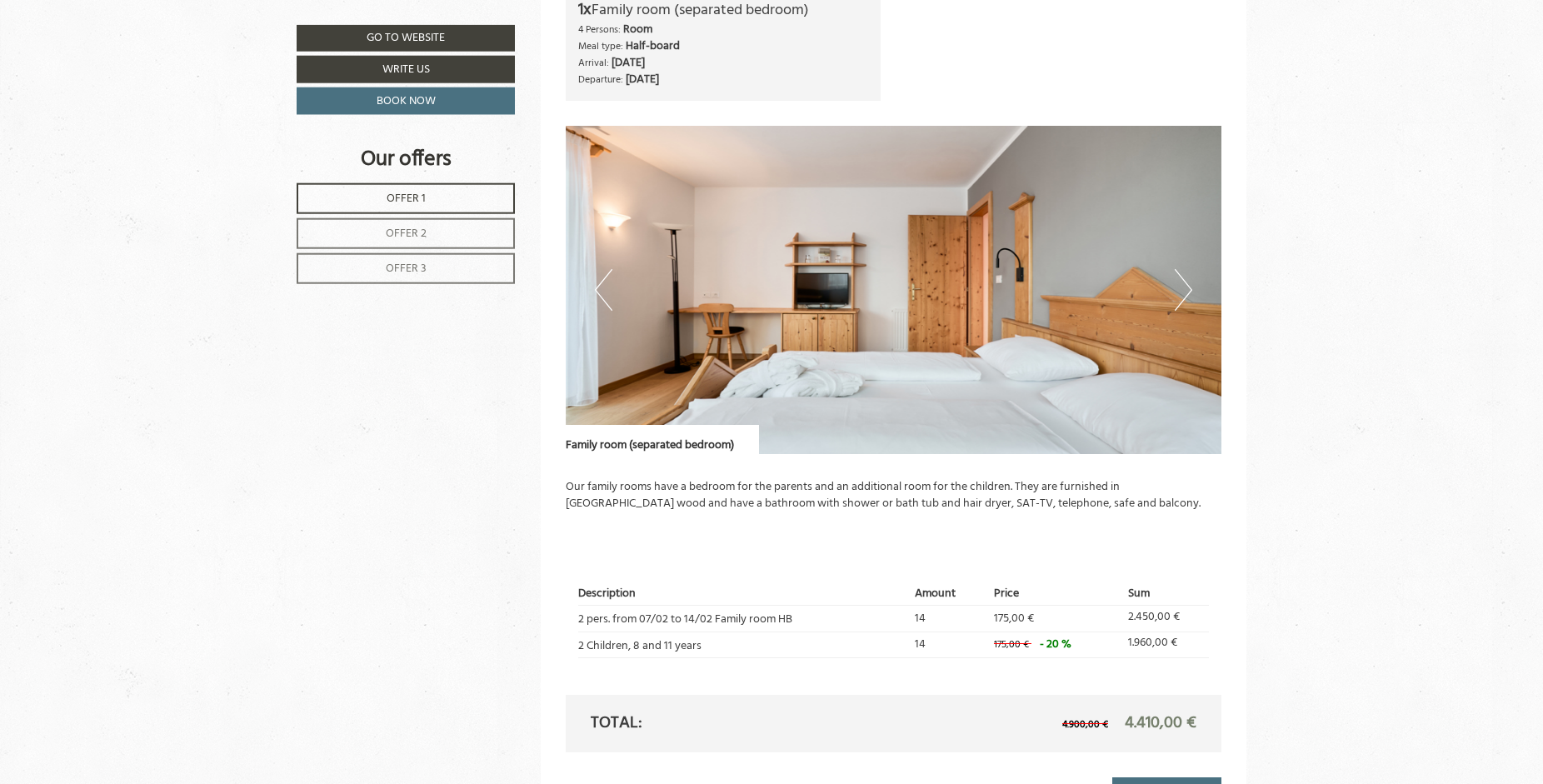
click at [427, 271] on link "Offer 3" at bounding box center [406, 269] width 218 height 31
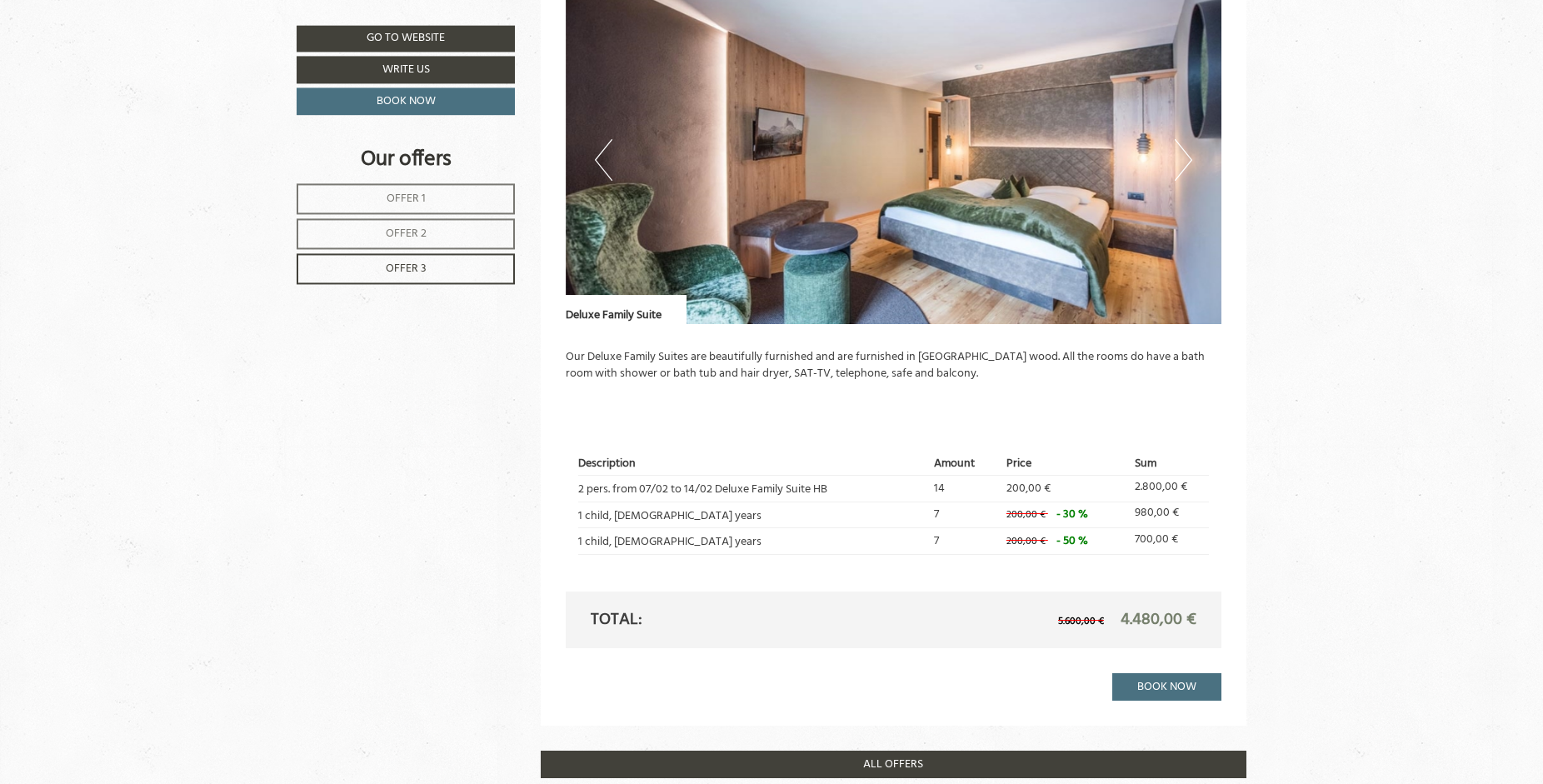
scroll to position [1198, 0]
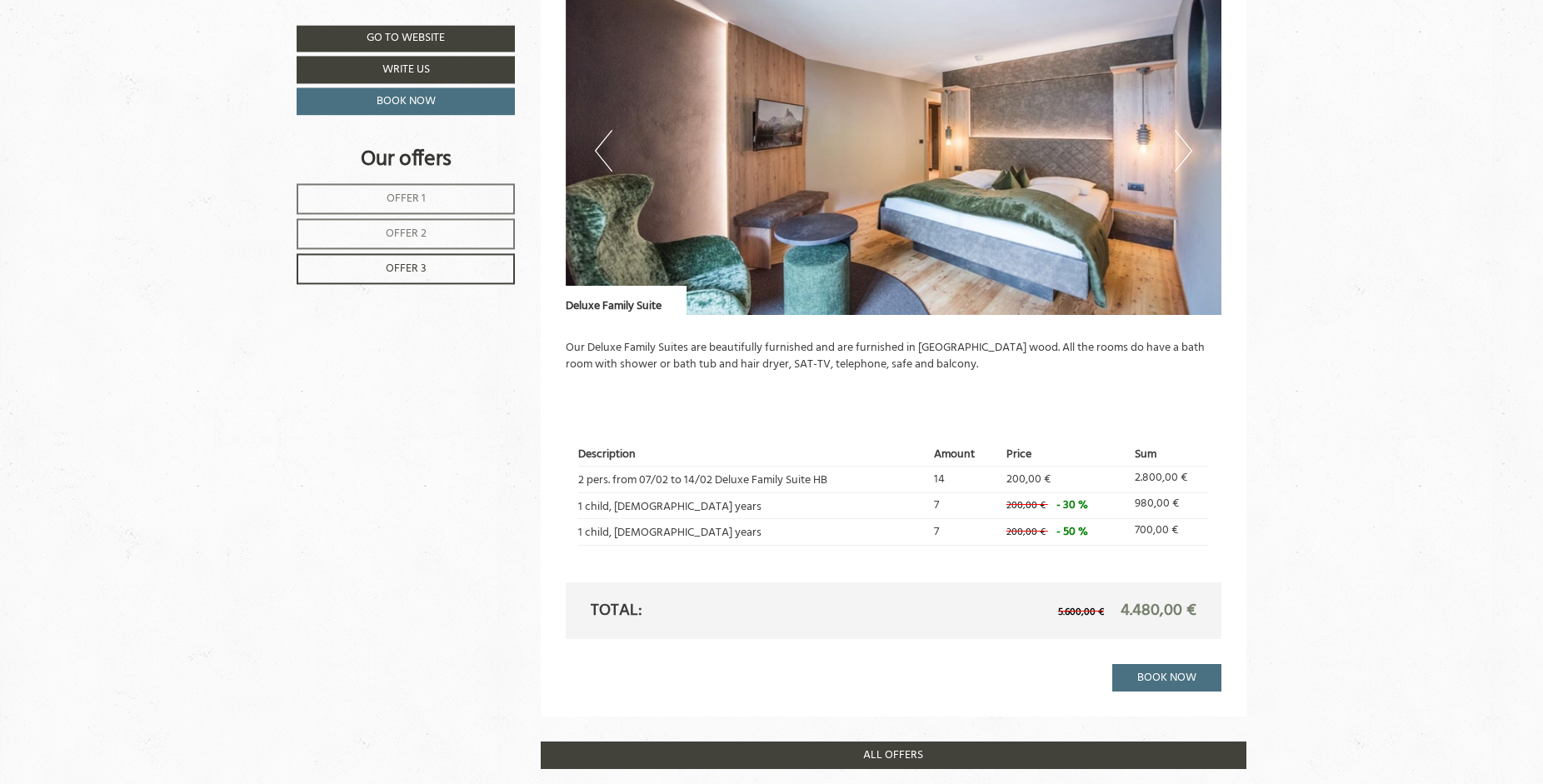
click at [414, 199] on span "Offer 1" at bounding box center [406, 198] width 39 height 19
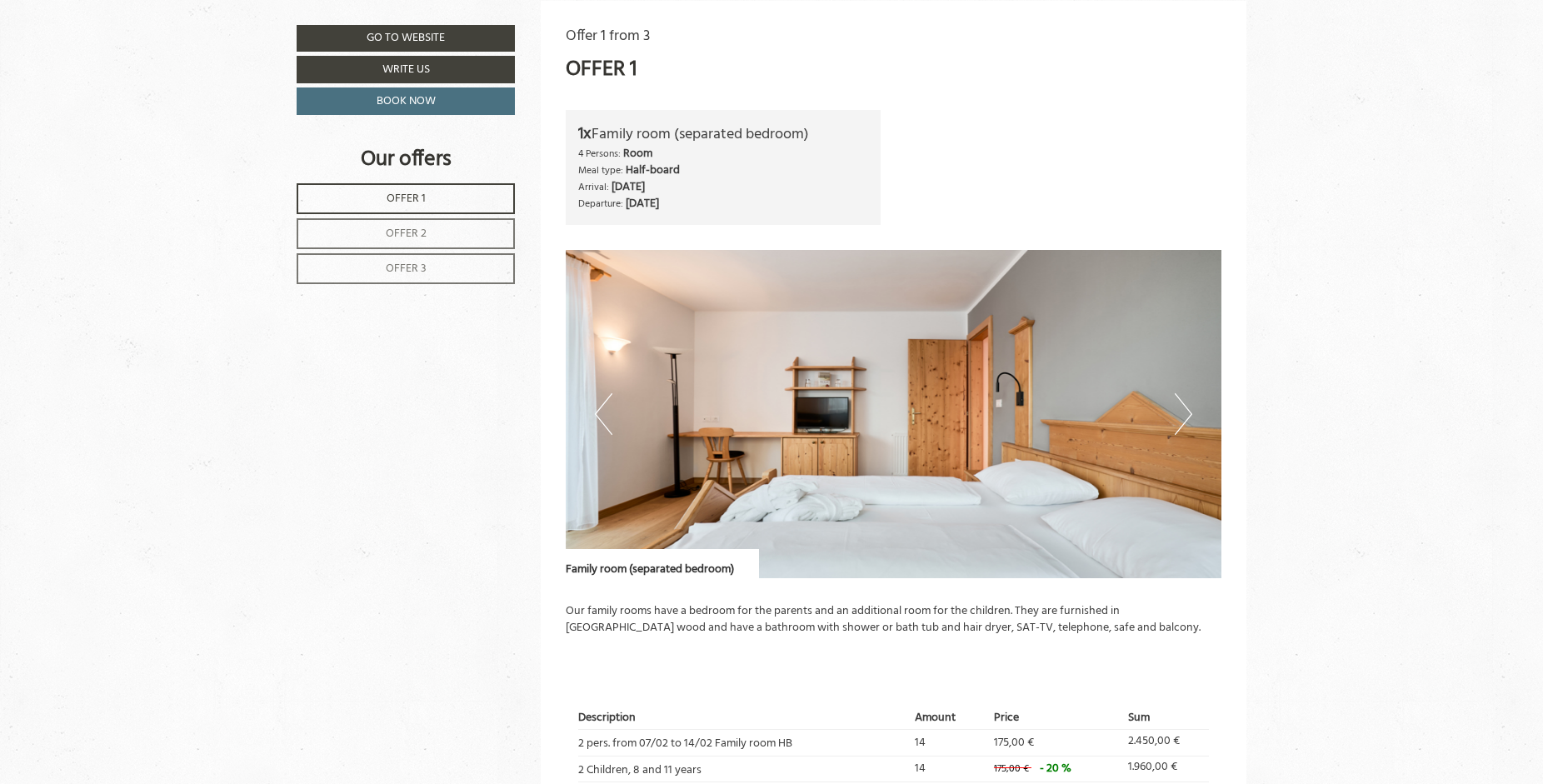
drag, startPoint x: 579, startPoint y: 130, endPoint x: 827, endPoint y: 129, distance: 248.0
click at [827, 129] on div "1x Family room (separated bedroom)" at bounding box center [724, 134] width 291 height 24
copy div "1x Family room (separated bedroom)"
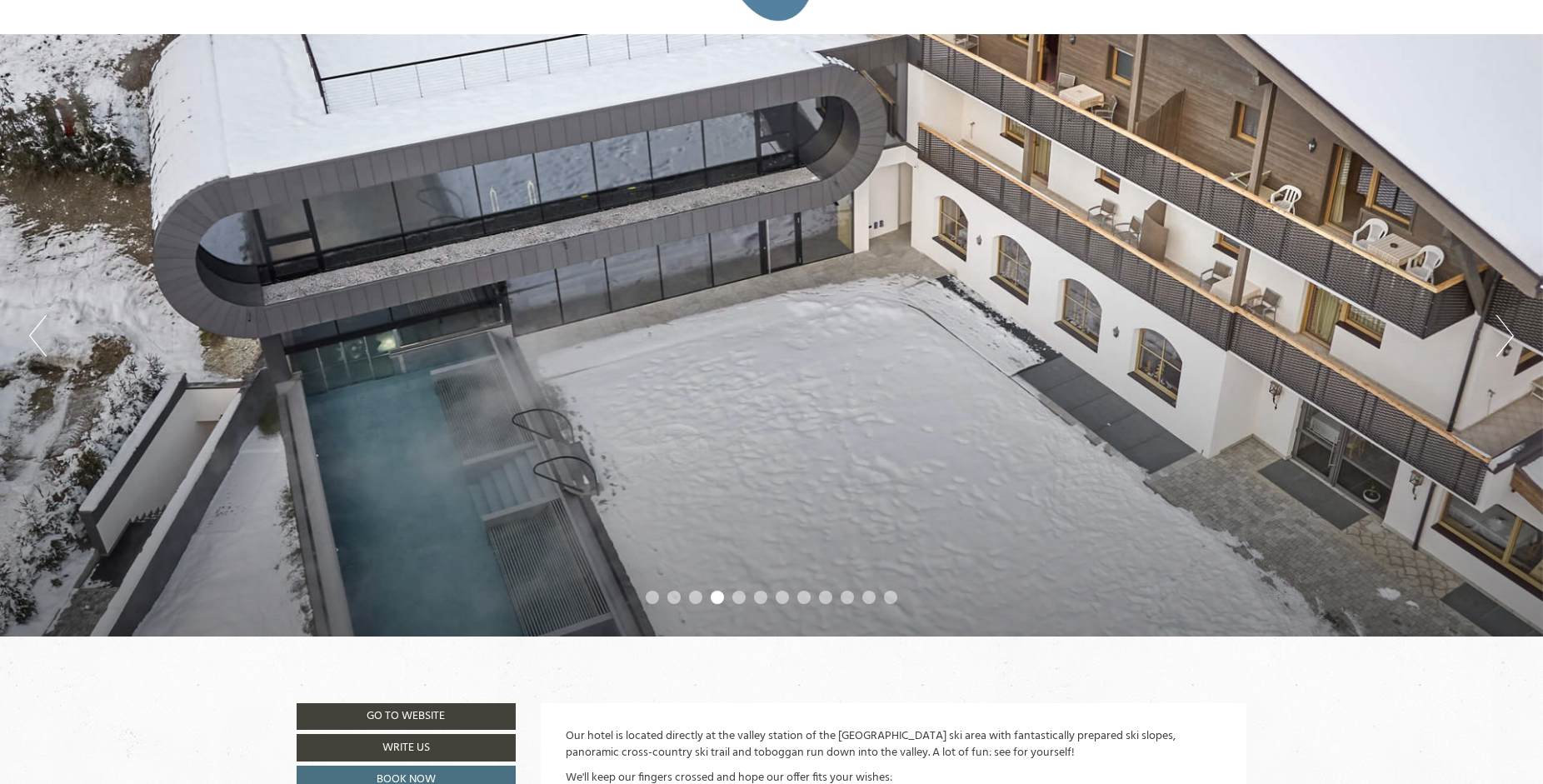
scroll to position [85, 0]
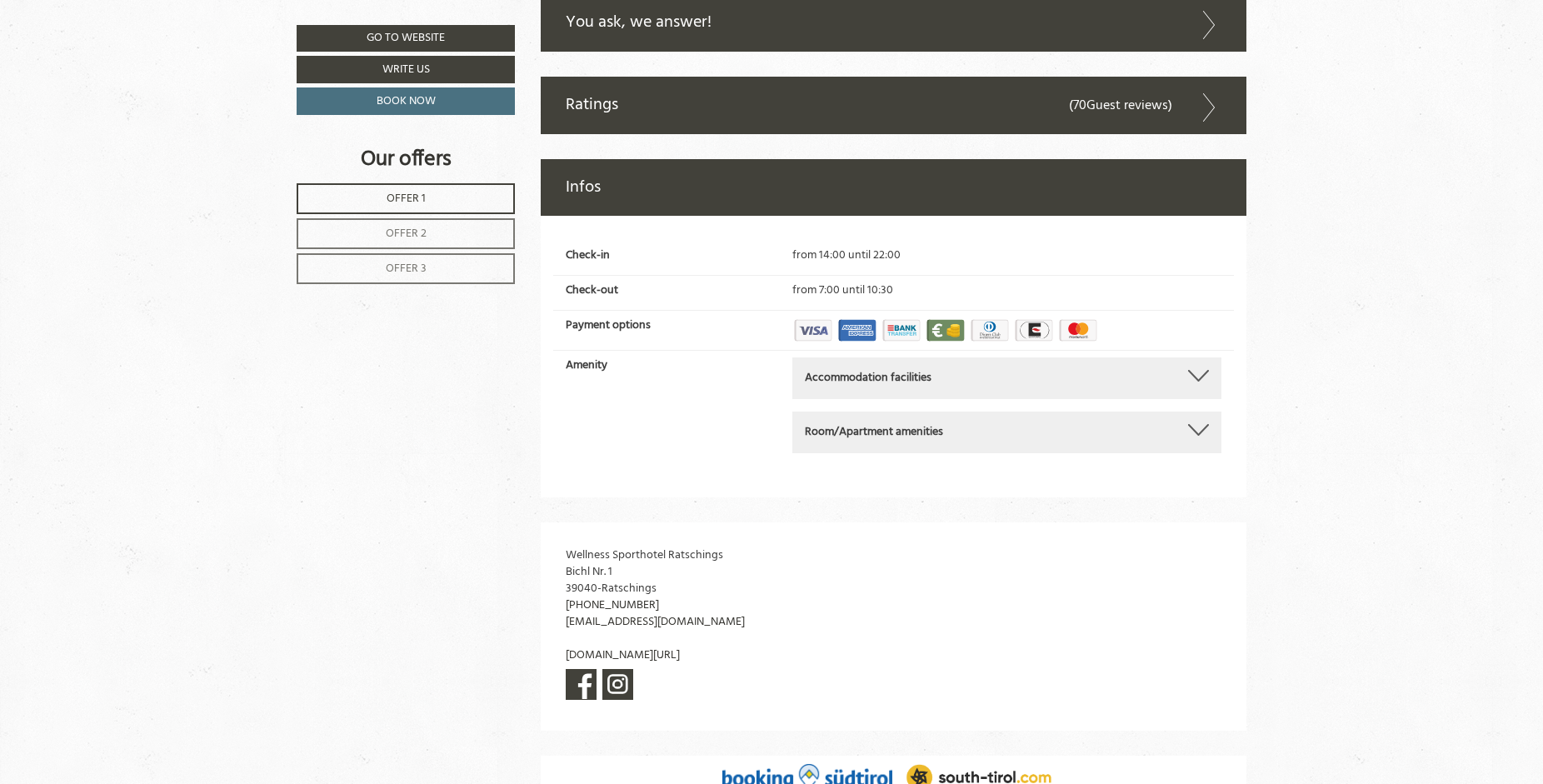
scroll to position [5316, 0]
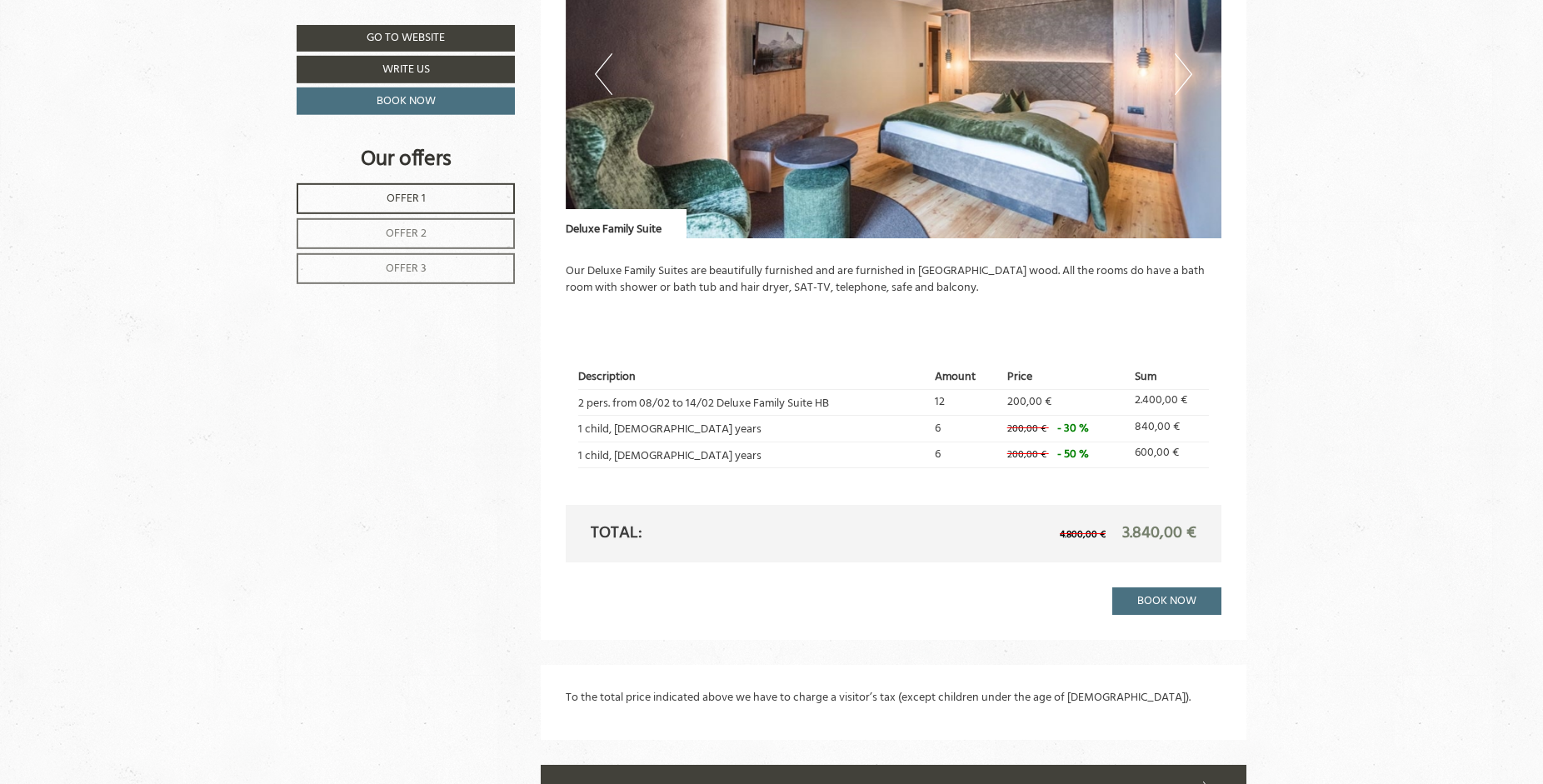
click at [1443, 261] on div "Our hotel is located directly at the valley station of the [GEOGRAPHIC_DATA] sk…" at bounding box center [772, 191] width 1543 height 5389
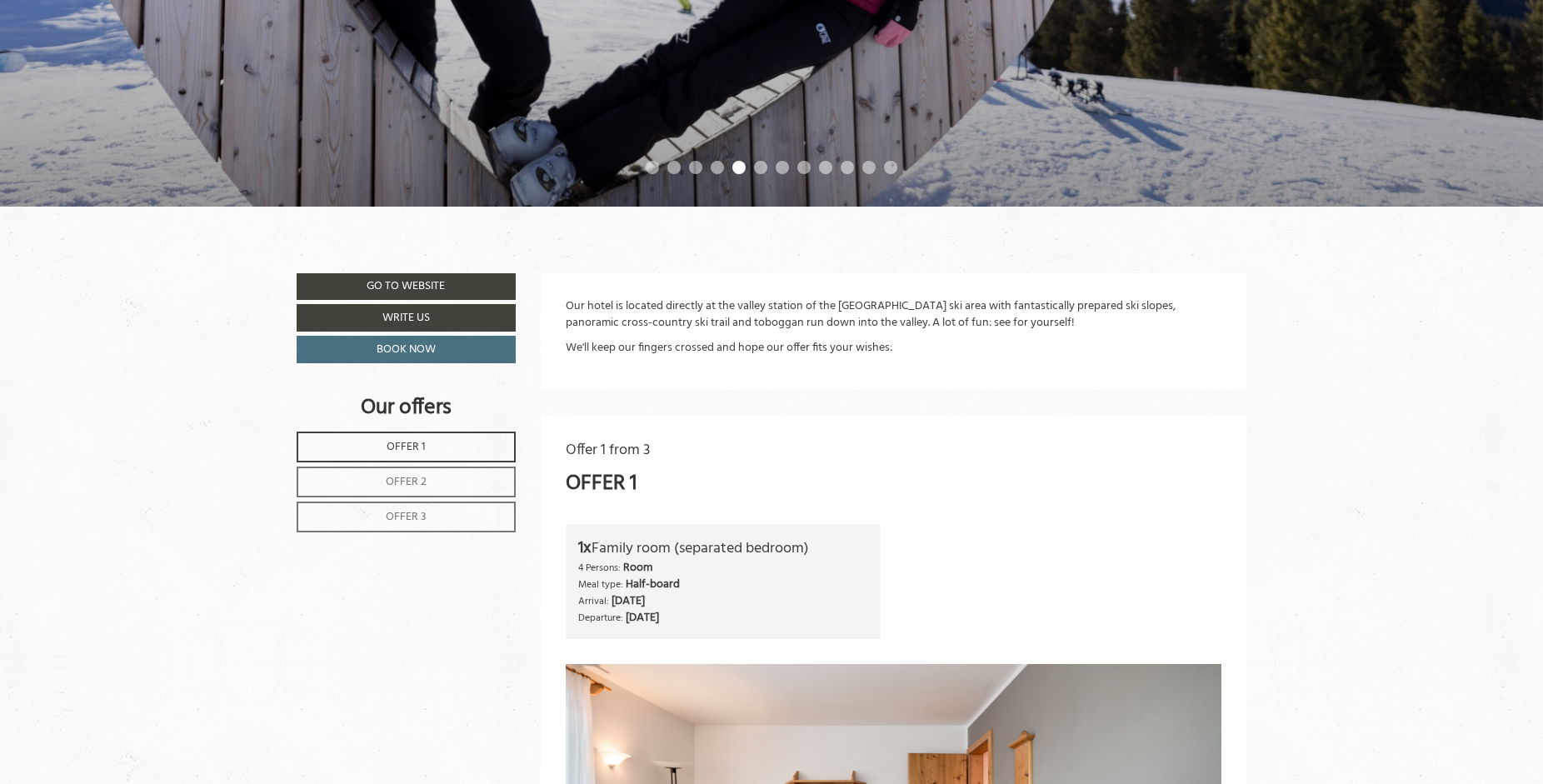
scroll to position [527, 0]
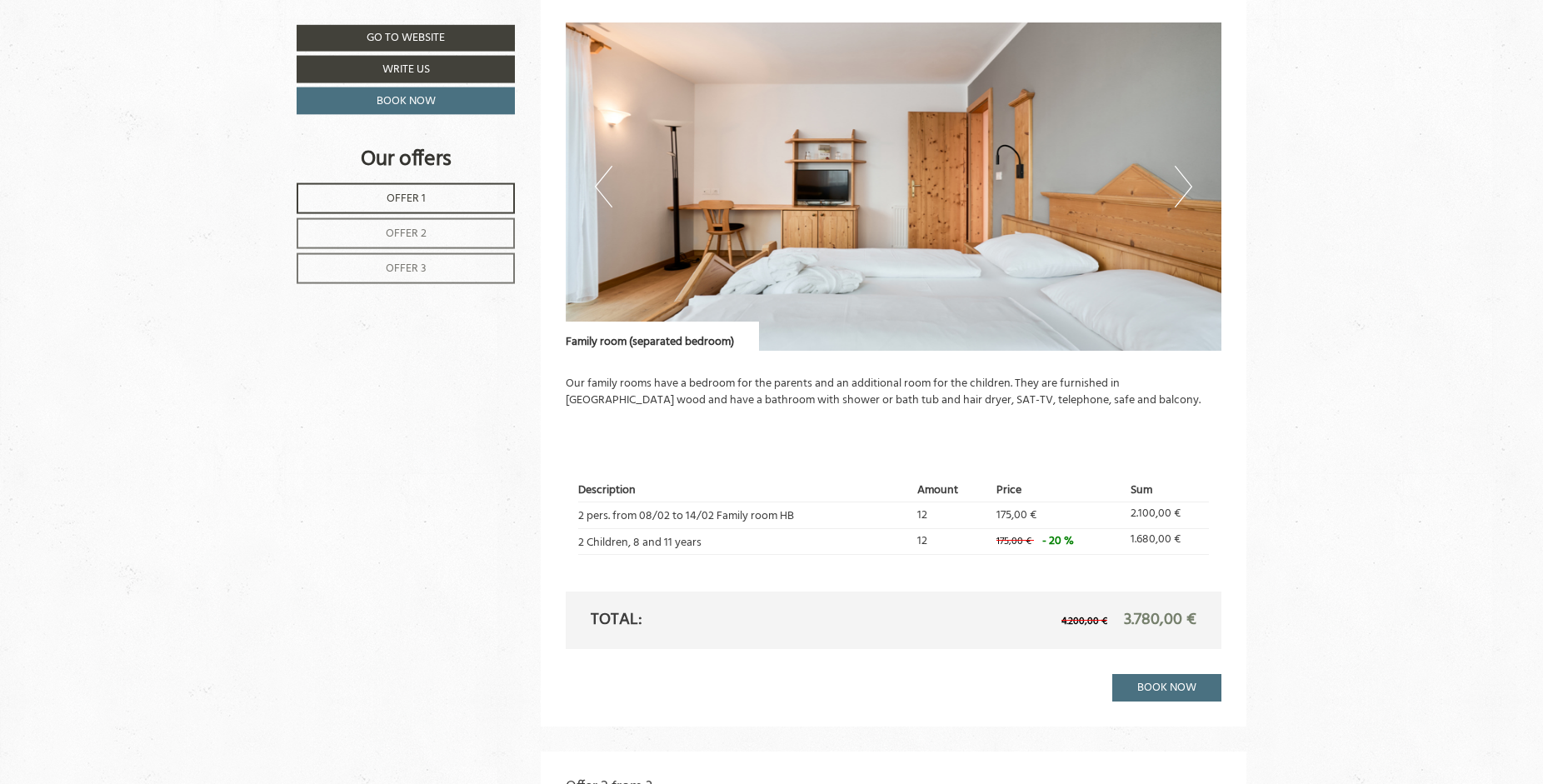
scroll to position [1190, 0]
